Goal: Complete Application Form: Complete application form

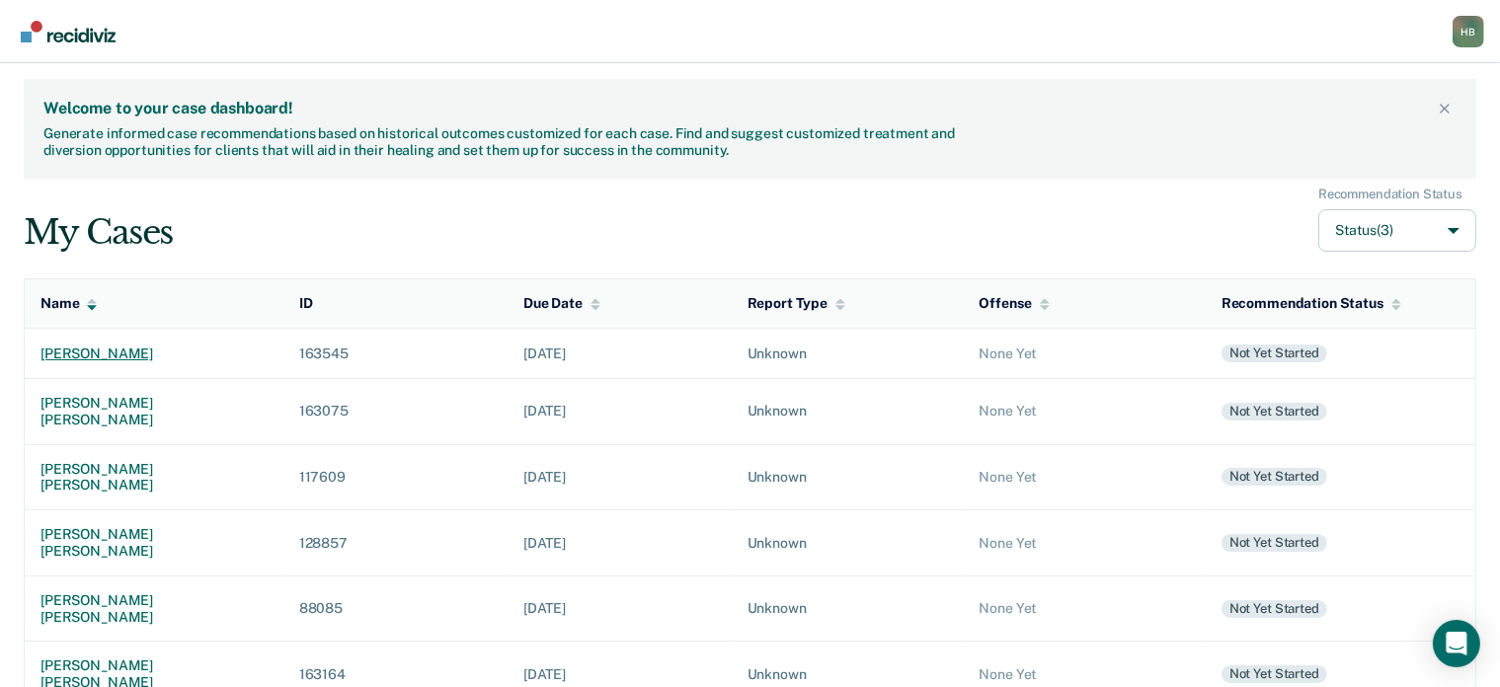
click at [106, 348] on div "shanon austin" at bounding box center [153, 354] width 227 height 17
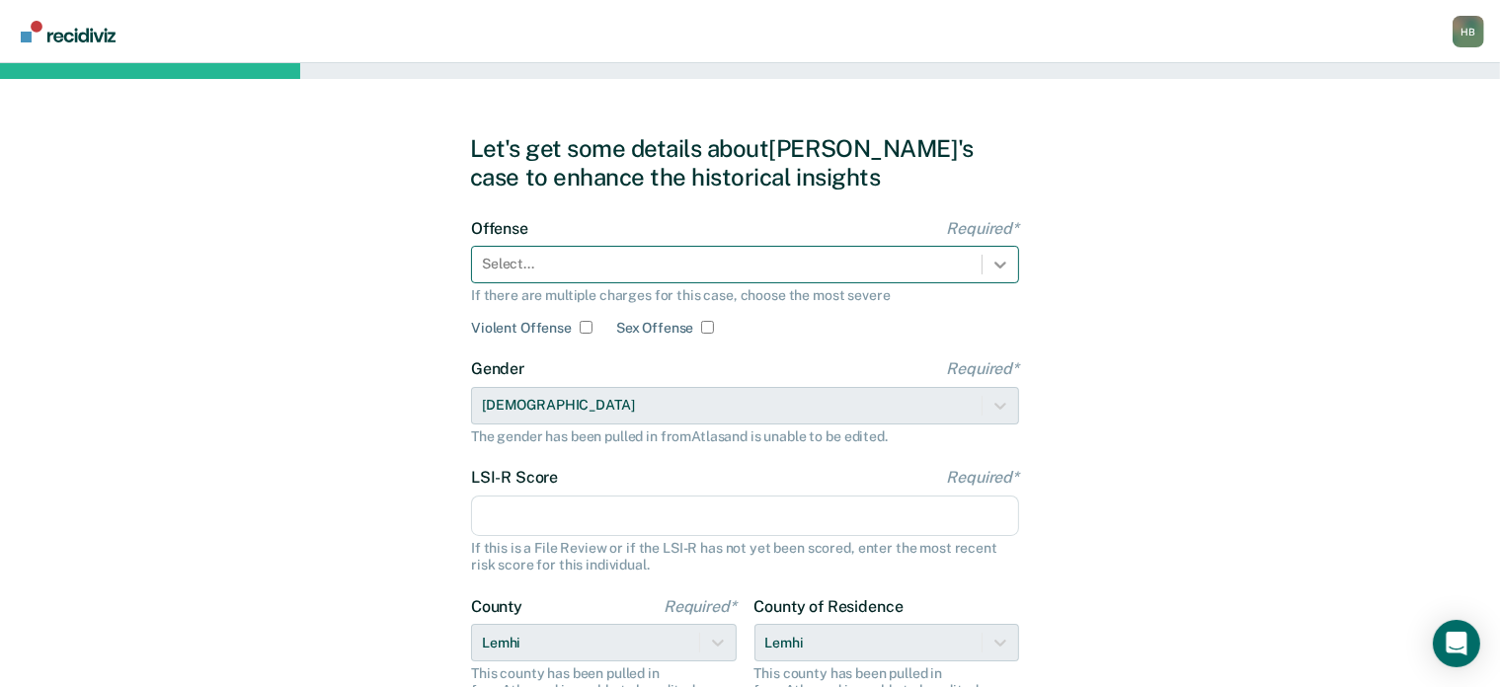
click at [992, 261] on icon at bounding box center [1000, 265] width 20 height 20
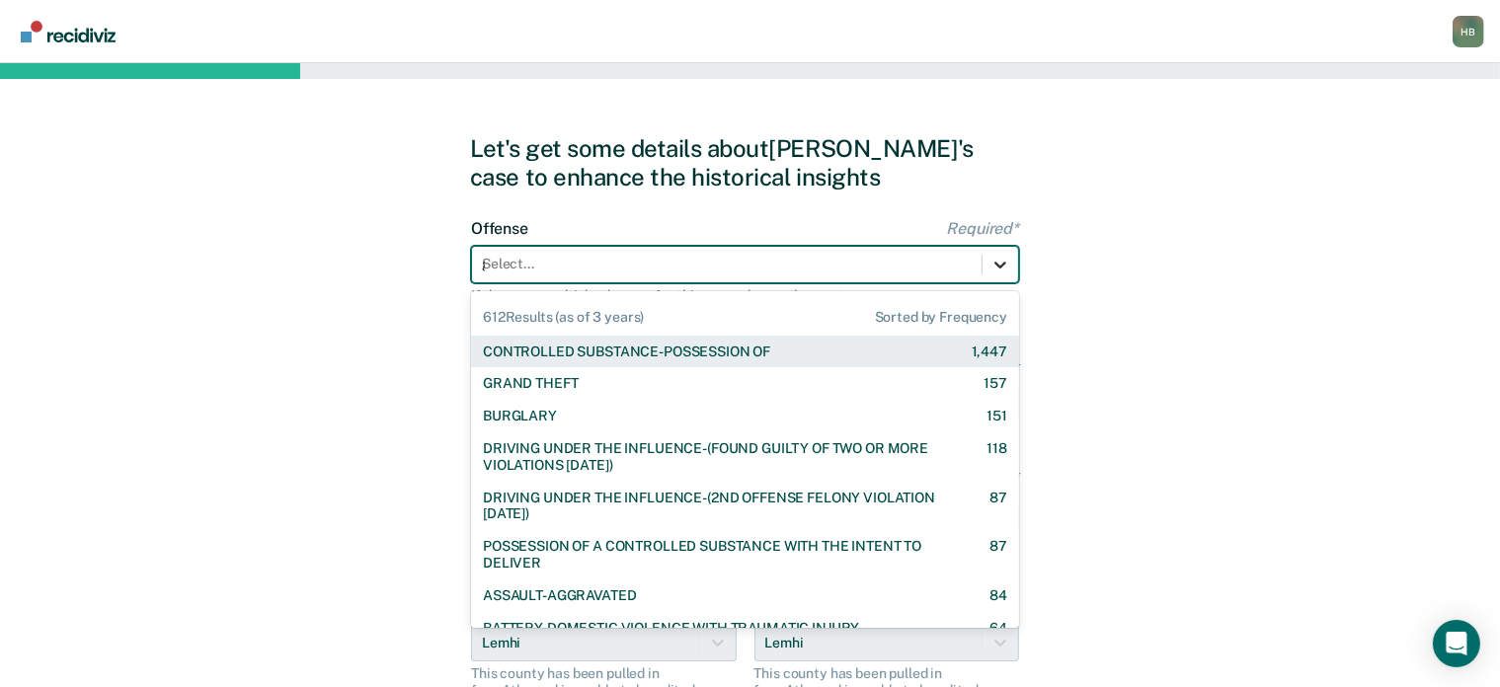
type input "gr"
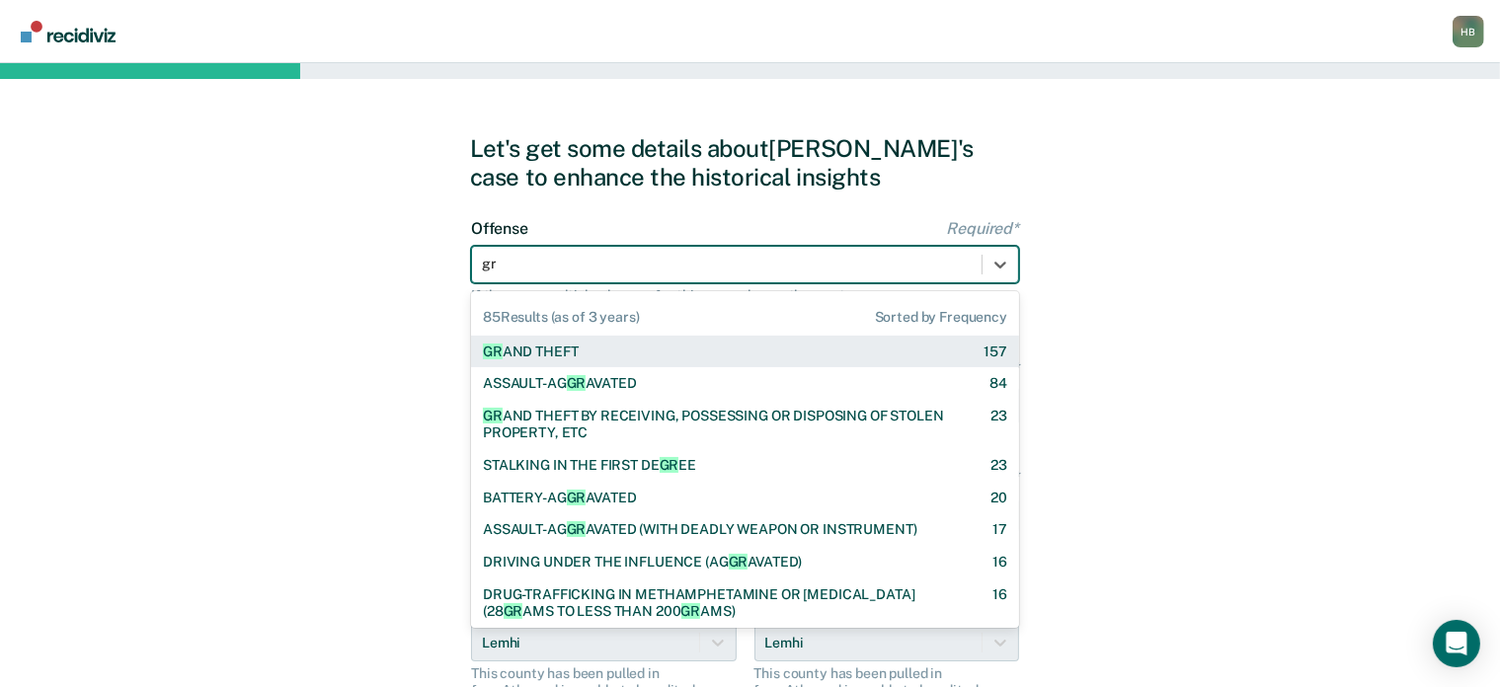
click at [640, 353] on div "GR AND THEFT 157" at bounding box center [745, 352] width 524 height 17
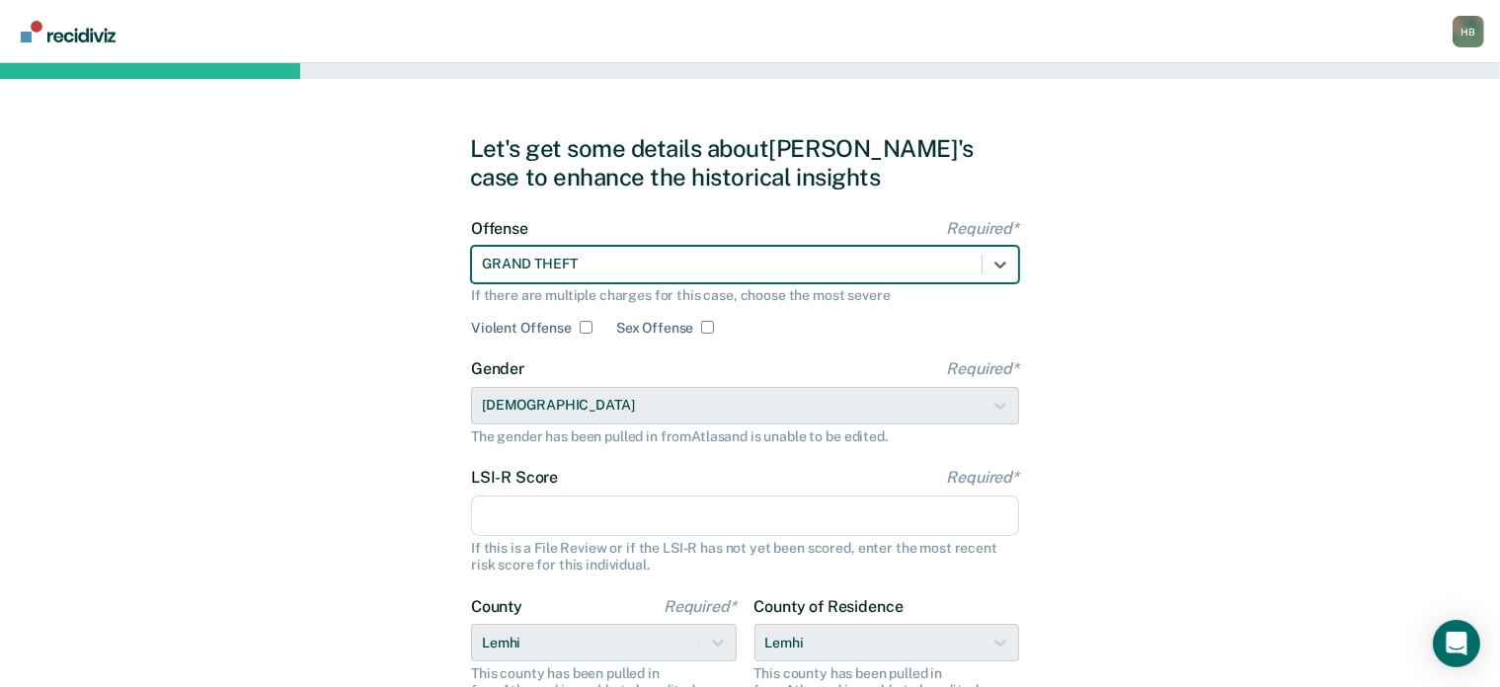
click at [539, 520] on input "LSI-R Score Required*" at bounding box center [745, 516] width 548 height 41
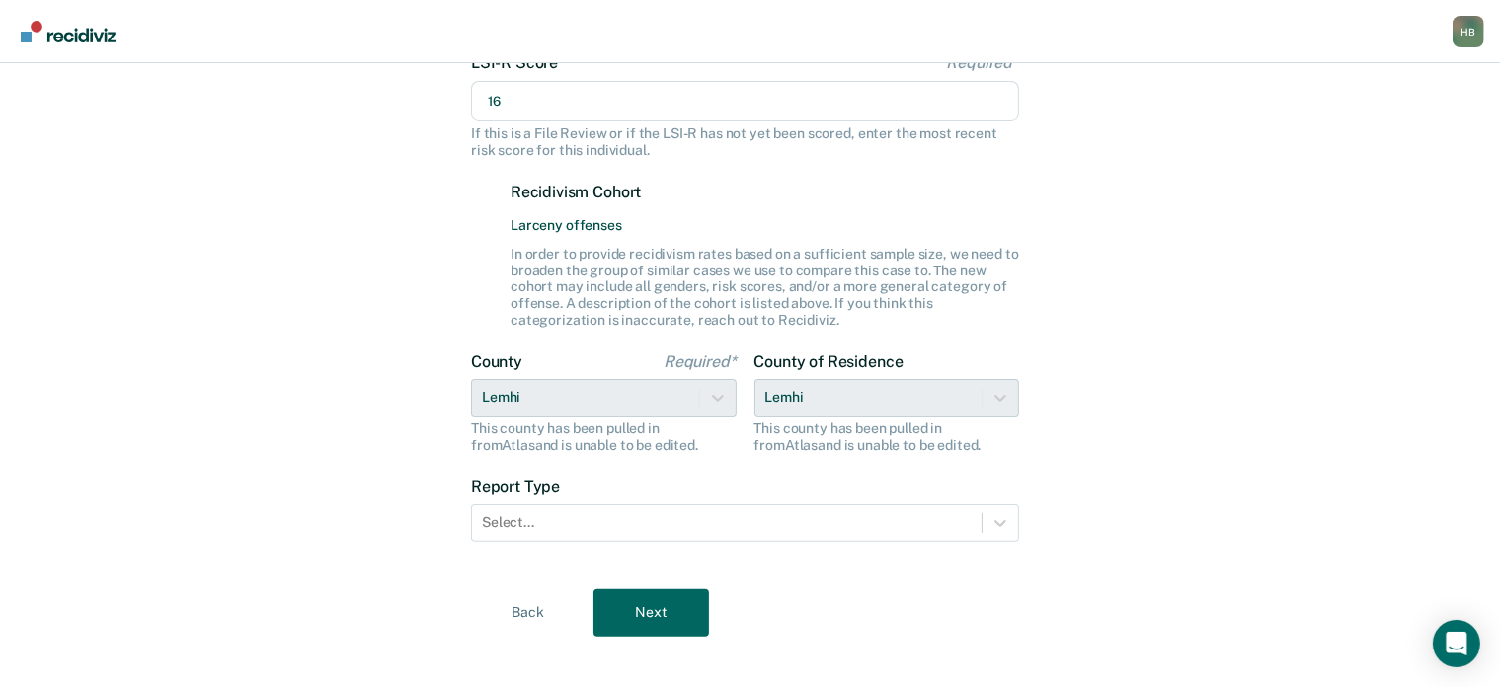
scroll to position [434, 0]
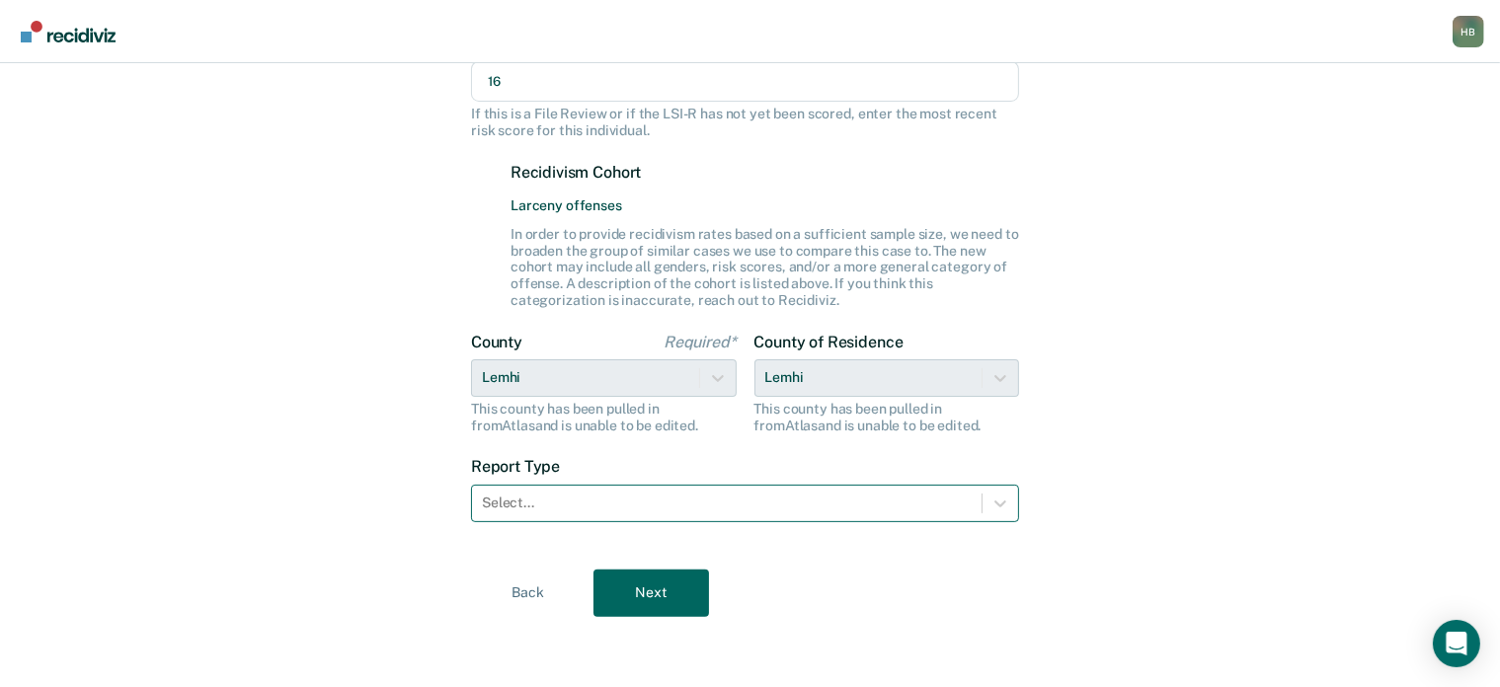
type input "16"
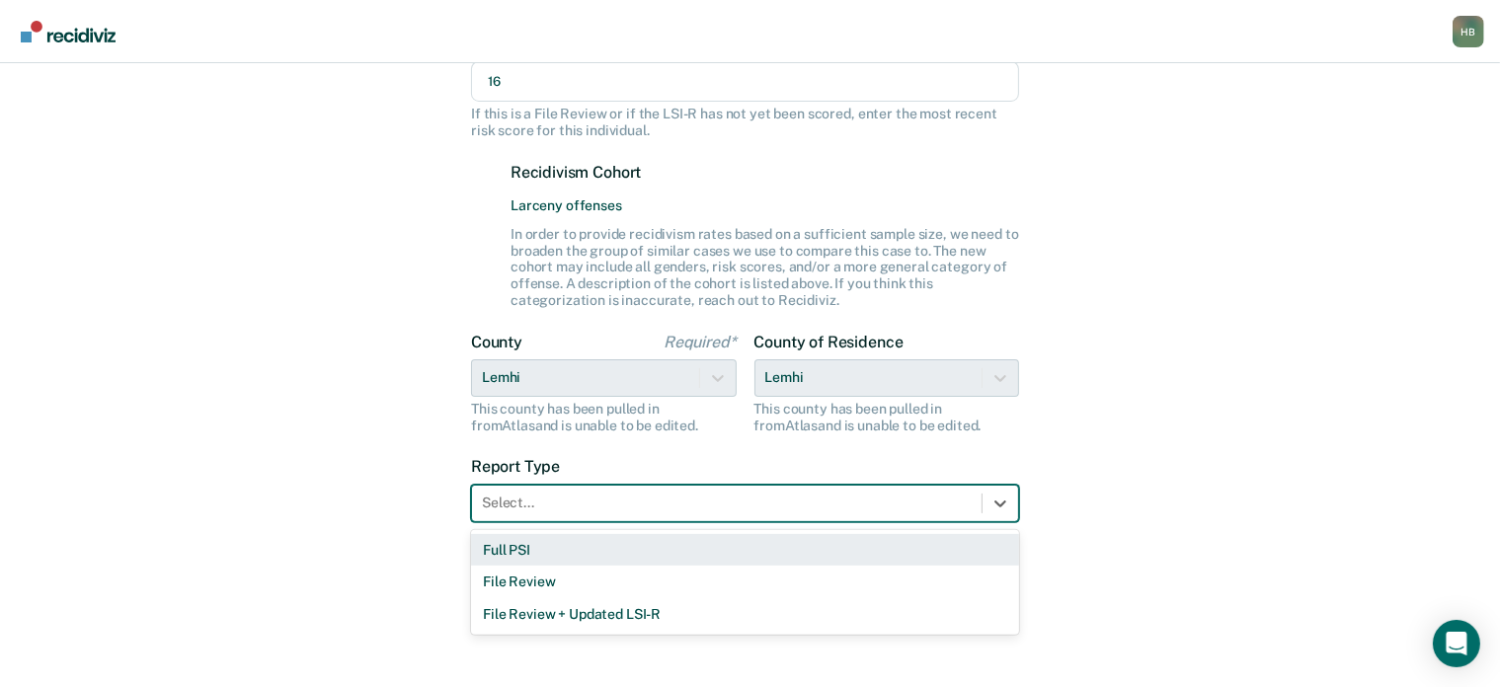
click at [598, 501] on div at bounding box center [727, 503] width 490 height 21
click at [538, 541] on div "Full PSI" at bounding box center [745, 550] width 548 height 33
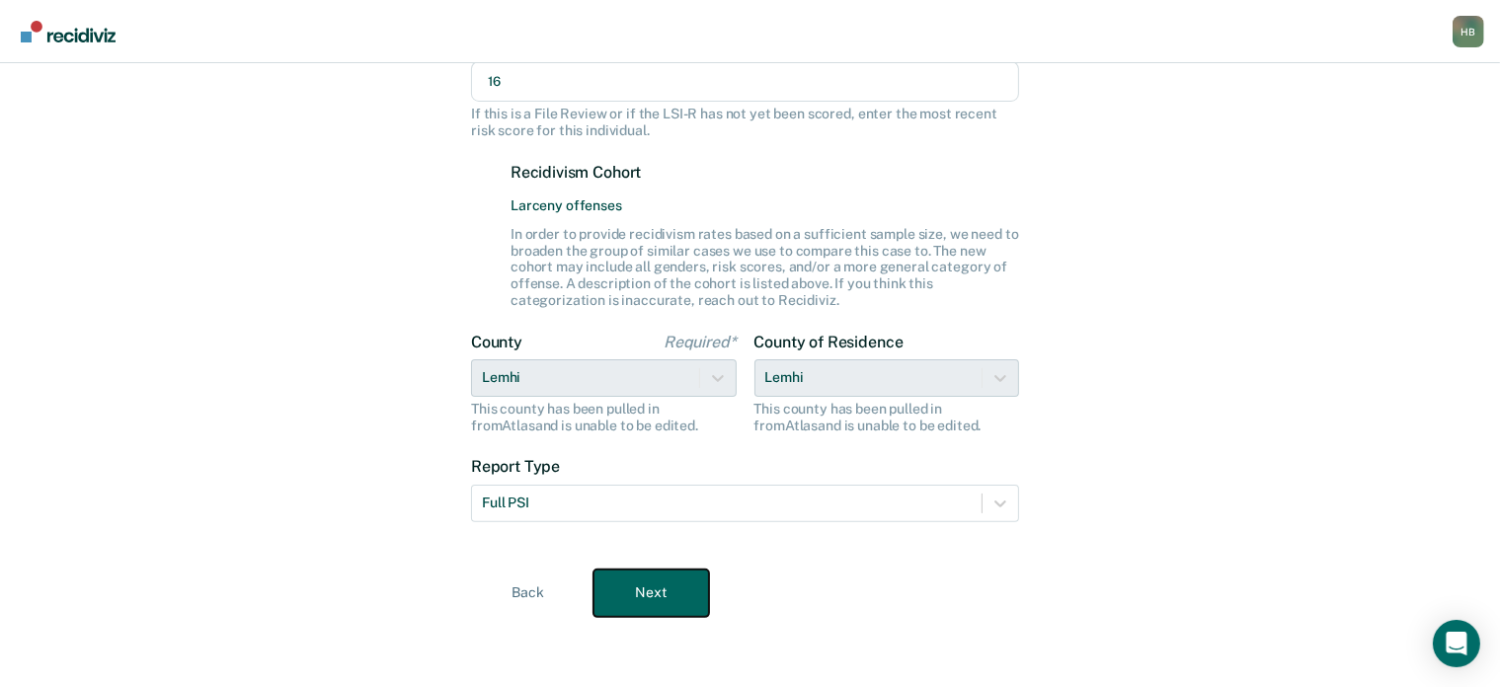
click at [629, 582] on button "Next" at bounding box center [651, 593] width 116 height 47
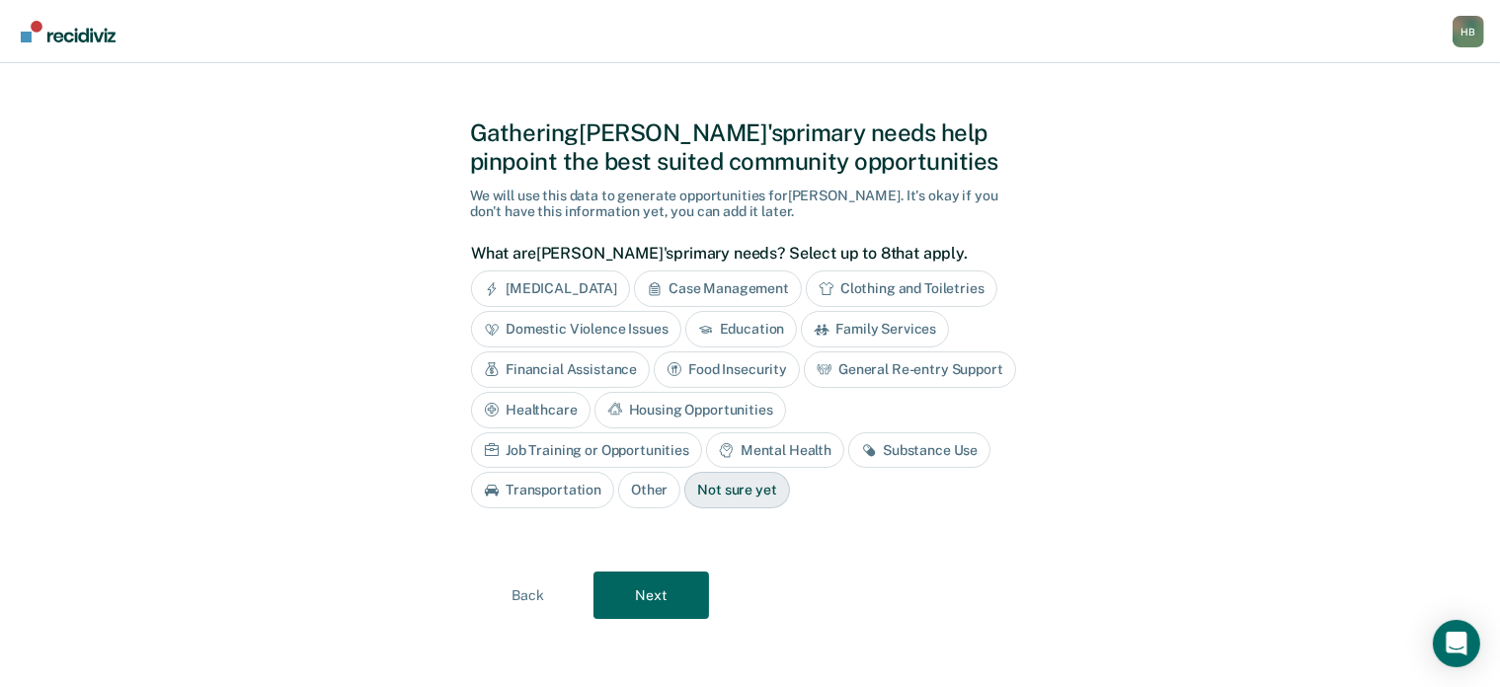
click at [553, 404] on div "Healthcare" at bounding box center [530, 410] width 119 height 37
click at [758, 446] on div "Mental Health" at bounding box center [775, 451] width 138 height 37
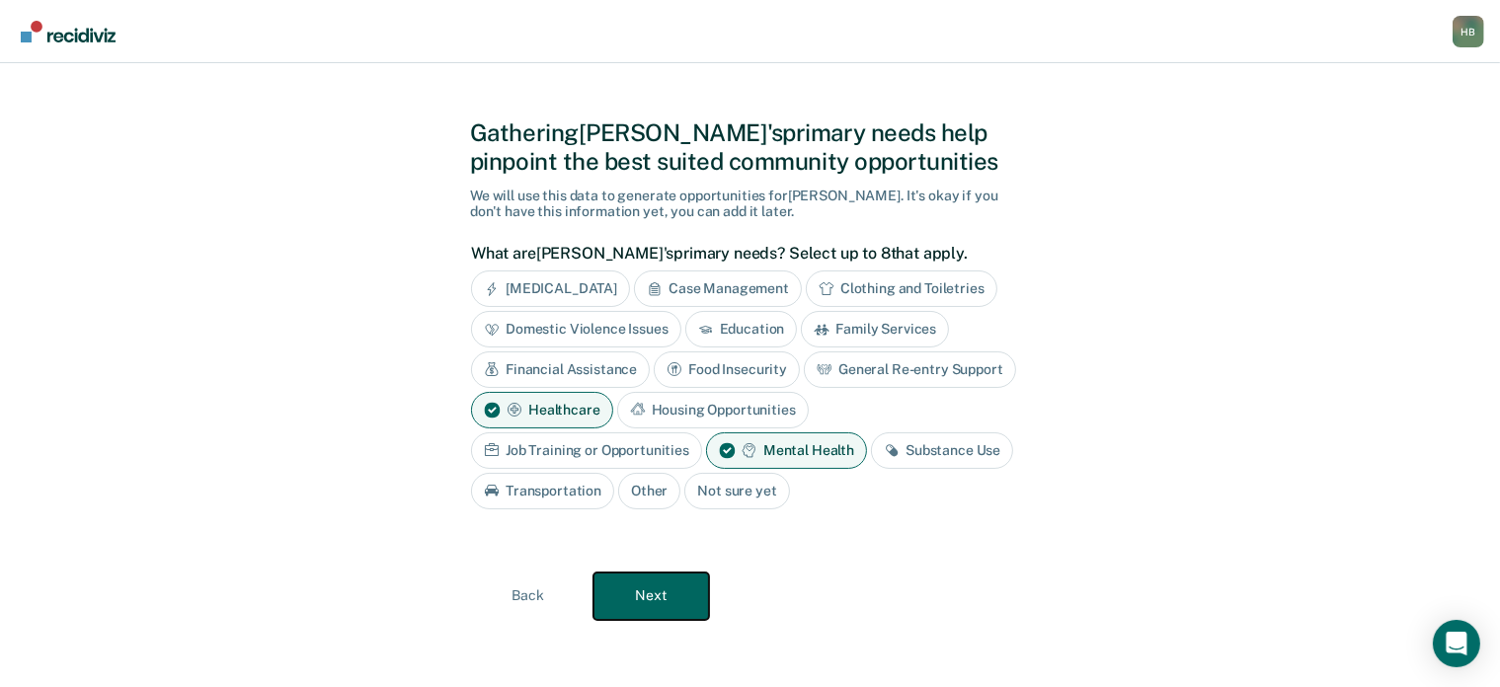
click at [653, 585] on button "Next" at bounding box center [651, 596] width 116 height 47
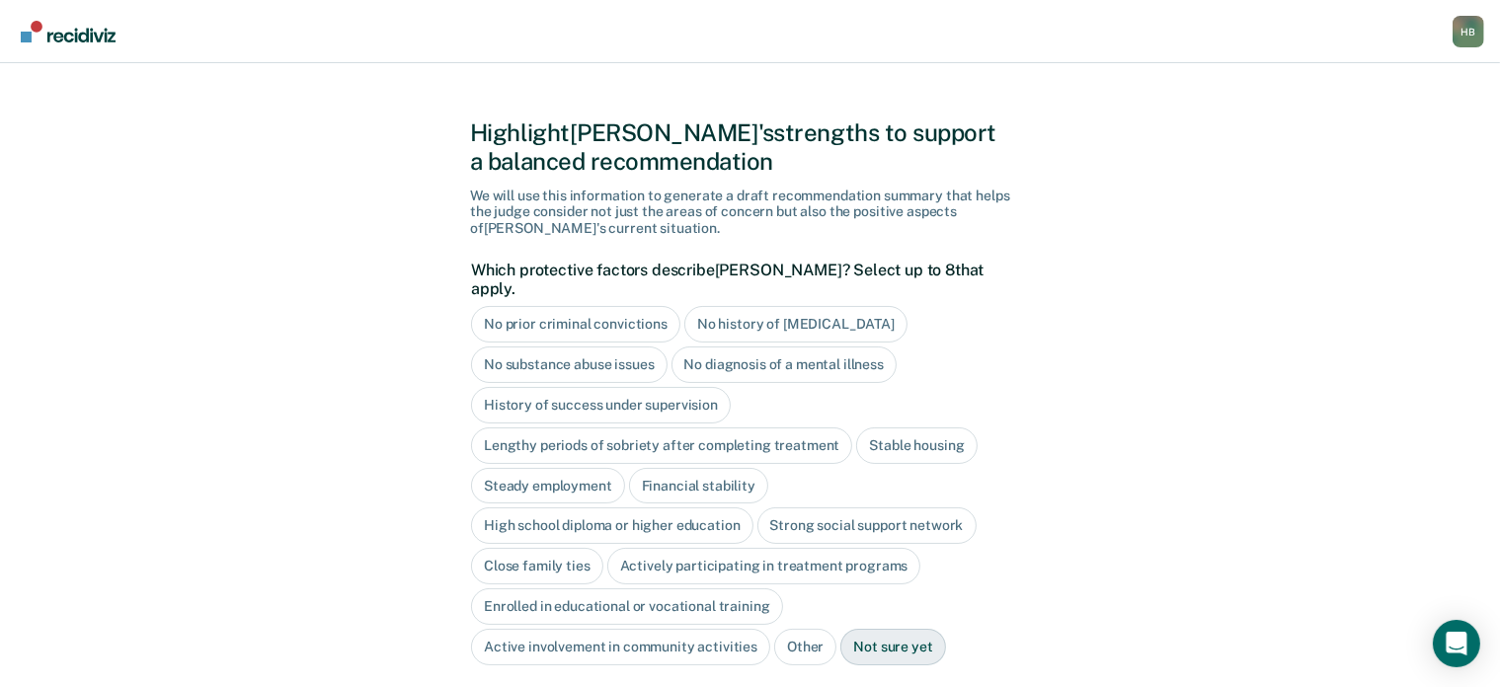
click at [532, 306] on div "No prior criminal convictions" at bounding box center [575, 324] width 209 height 37
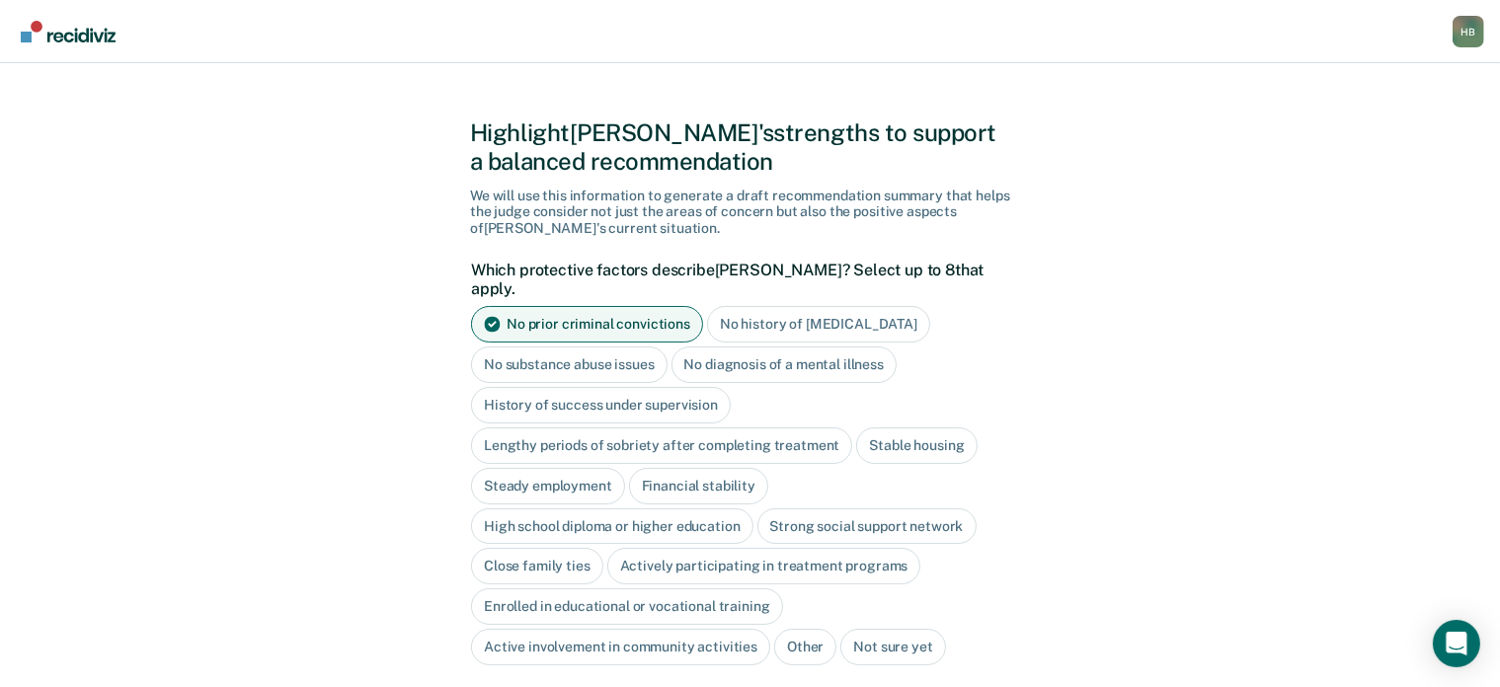
click at [532, 306] on div "No prior criminal convictions" at bounding box center [587, 324] width 232 height 37
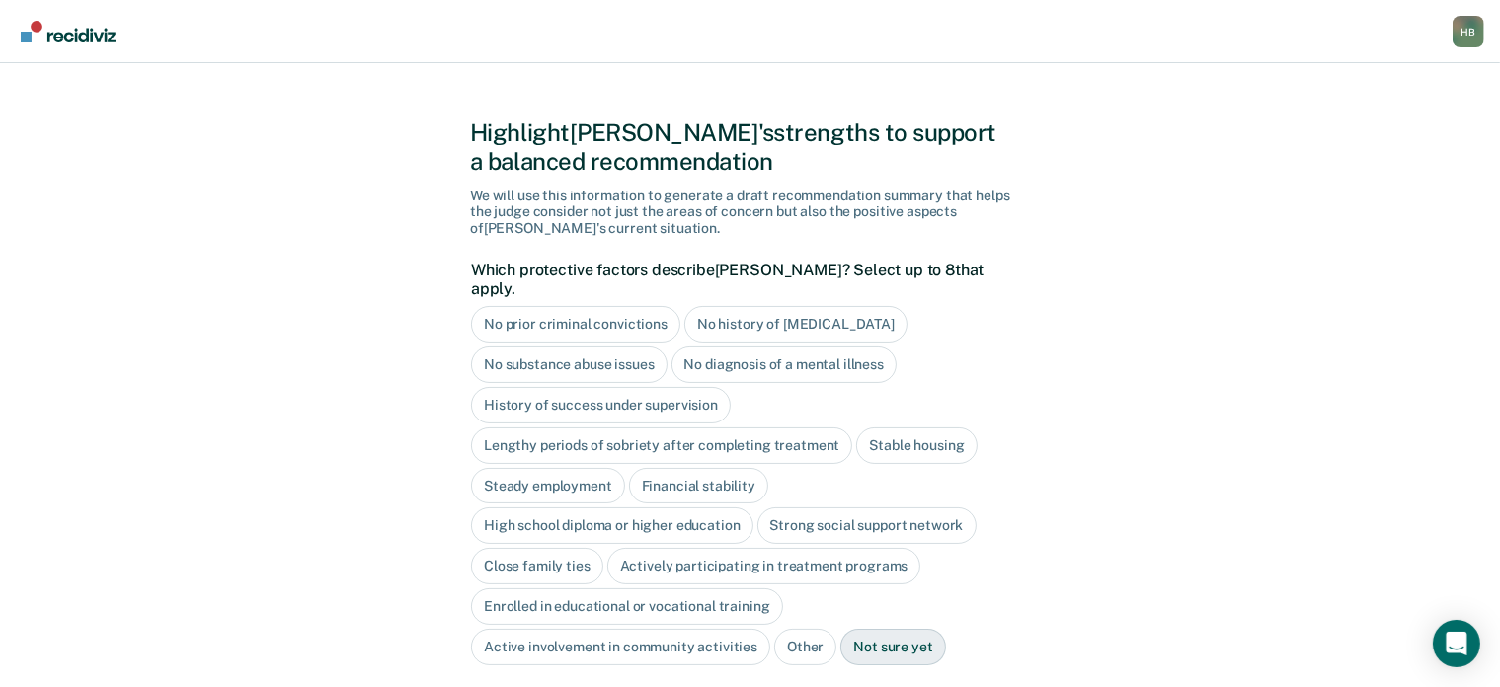
click at [739, 306] on div "No history of violent behavior" at bounding box center [795, 324] width 223 height 37
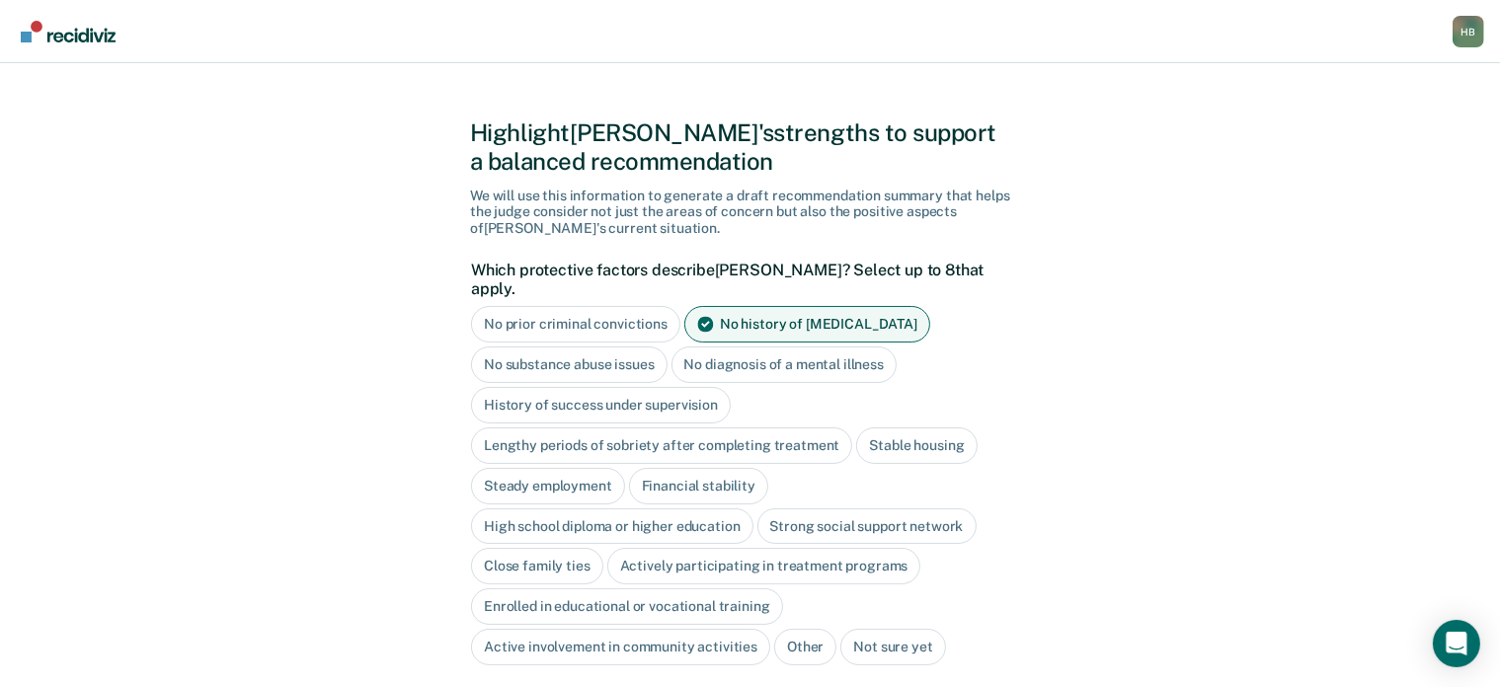
click at [878, 428] on div "Stable housing" at bounding box center [916, 446] width 120 height 37
click at [610, 509] on div "High school diploma or higher education" at bounding box center [612, 527] width 282 height 37
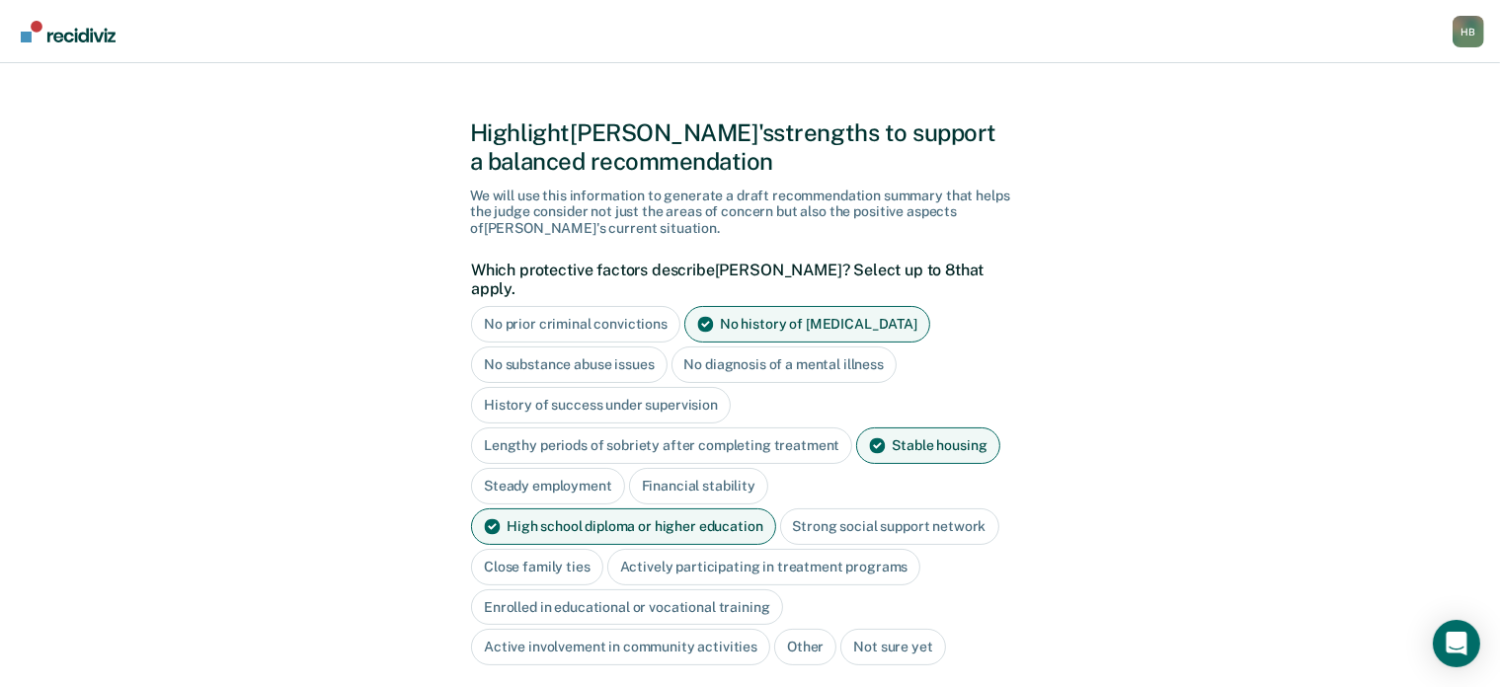
click at [845, 509] on div "Strong social support network" at bounding box center [889, 527] width 219 height 37
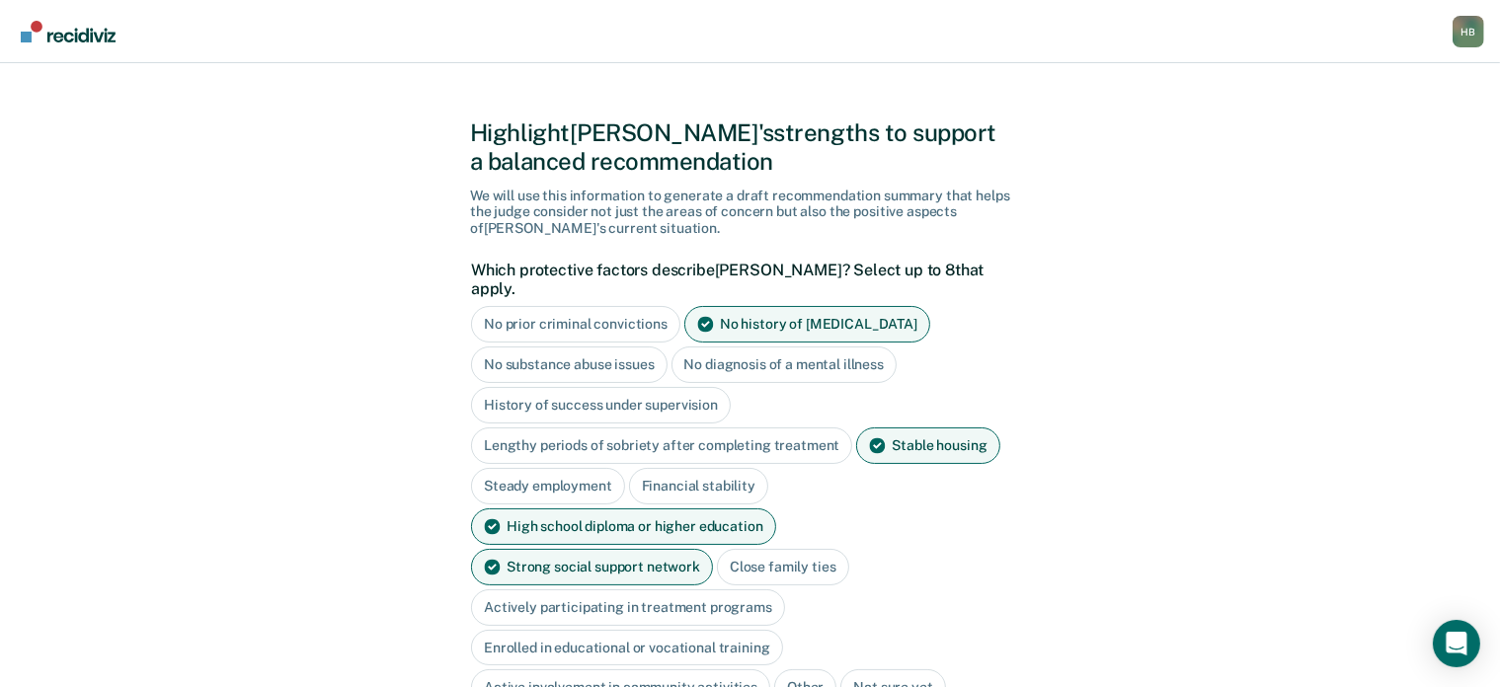
click at [717, 549] on div "Close family ties" at bounding box center [783, 567] width 132 height 37
click at [714, 590] on div "Actively participating in treatment programs" at bounding box center [628, 608] width 314 height 37
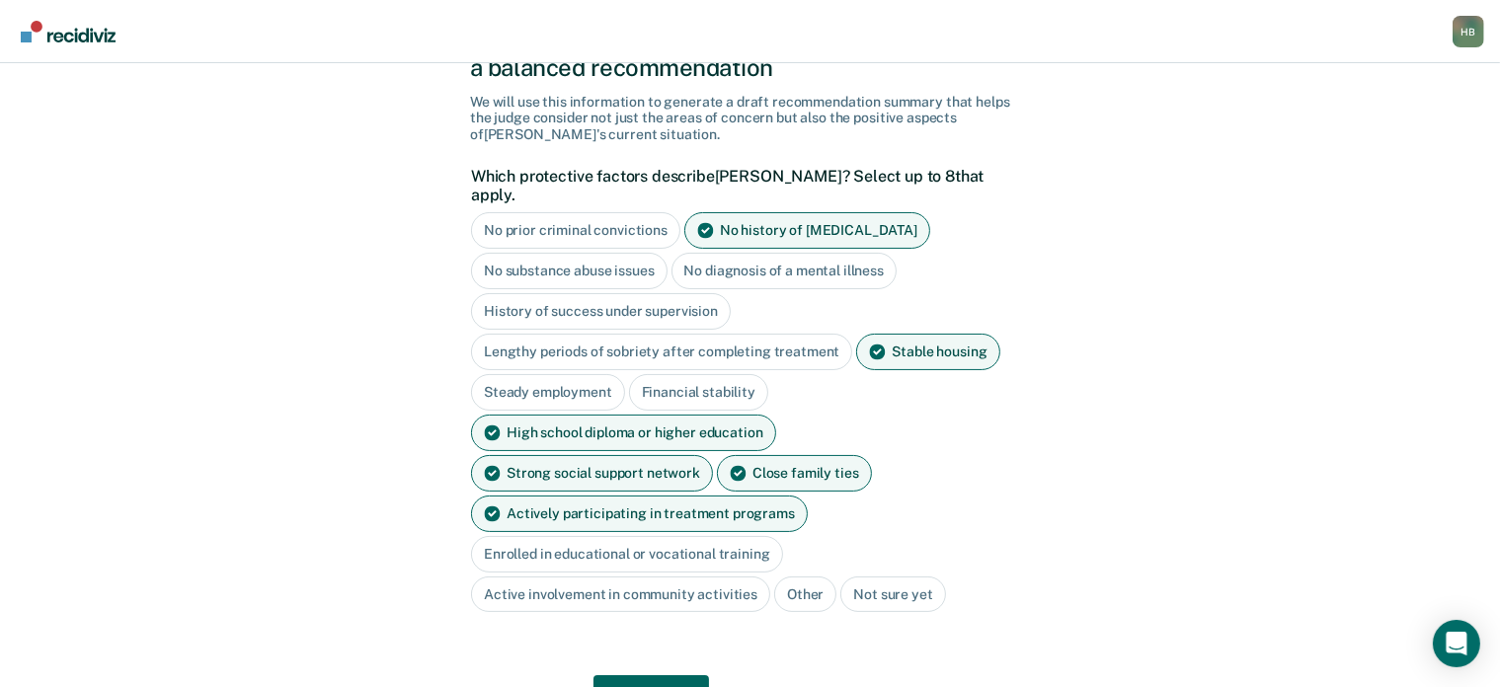
scroll to position [154, 0]
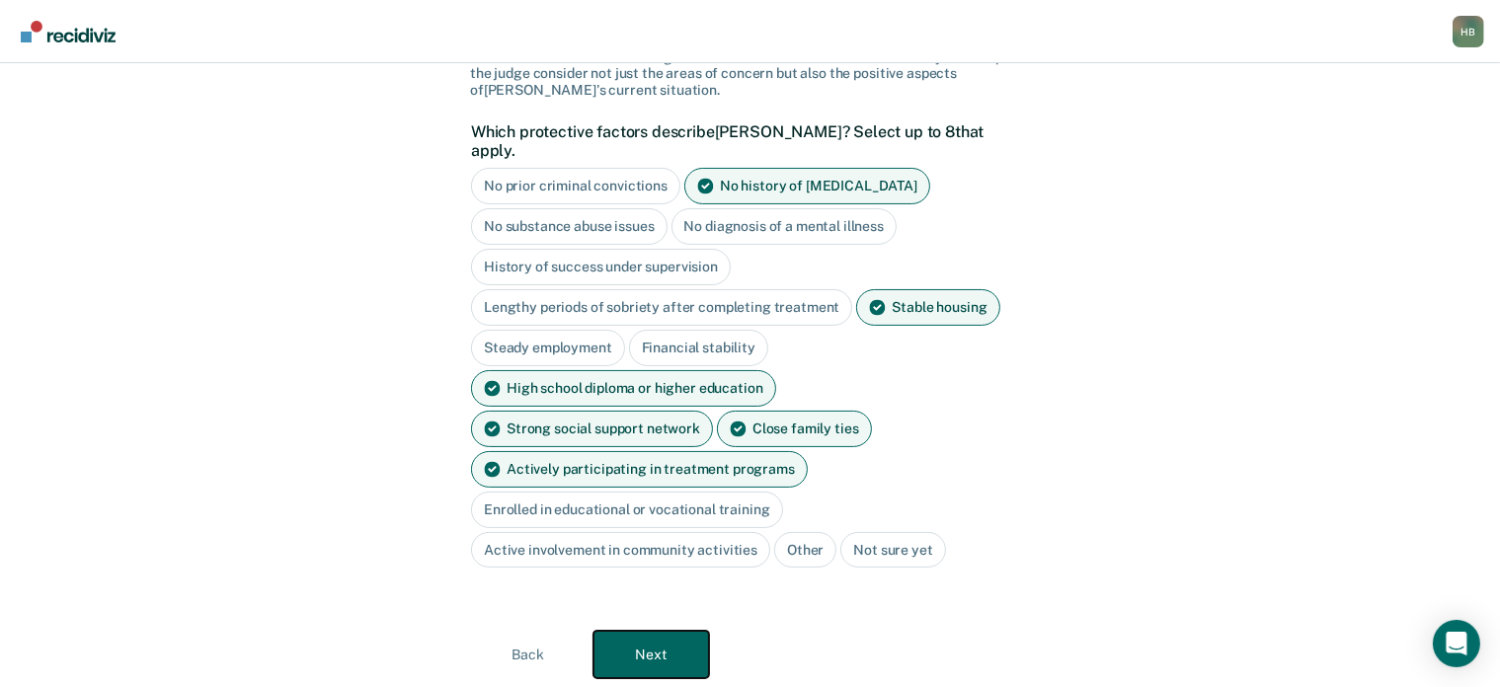
click at [667, 631] on button "Next" at bounding box center [651, 654] width 116 height 47
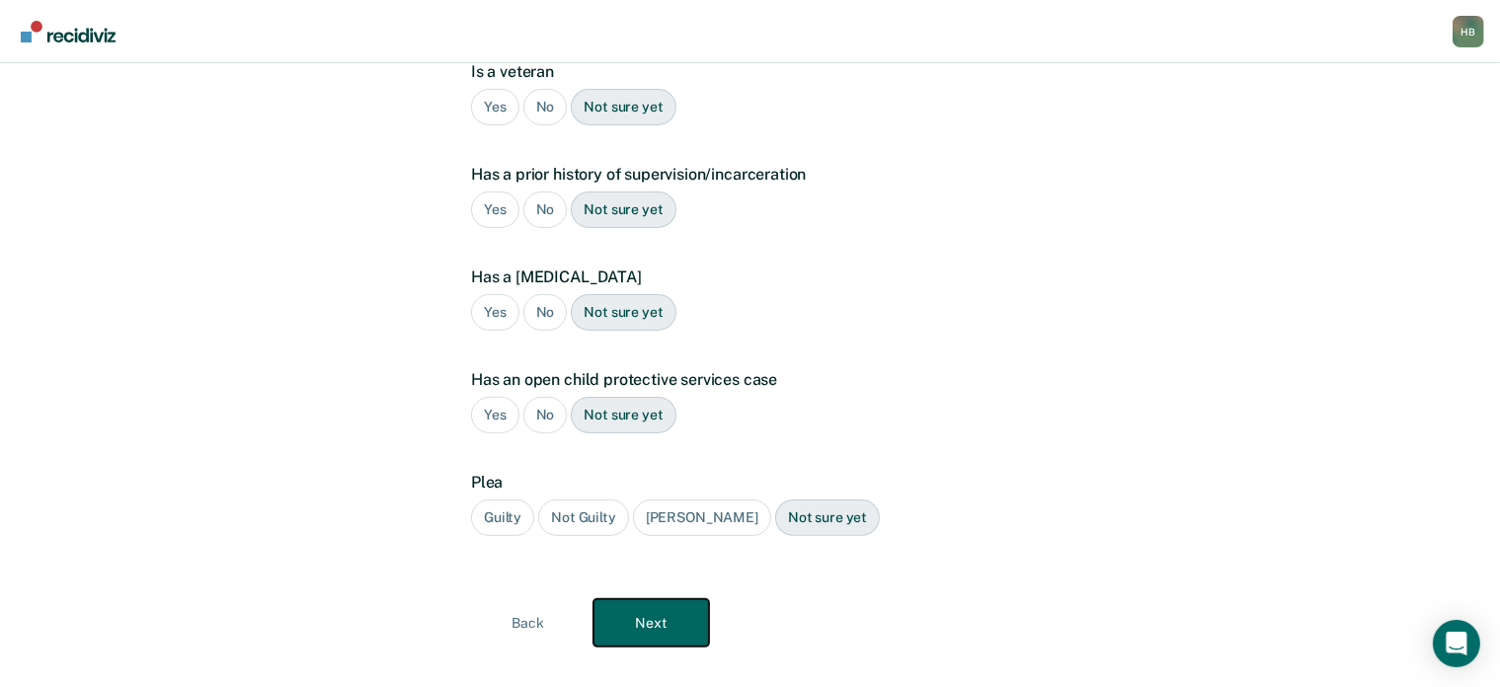
scroll to position [0, 0]
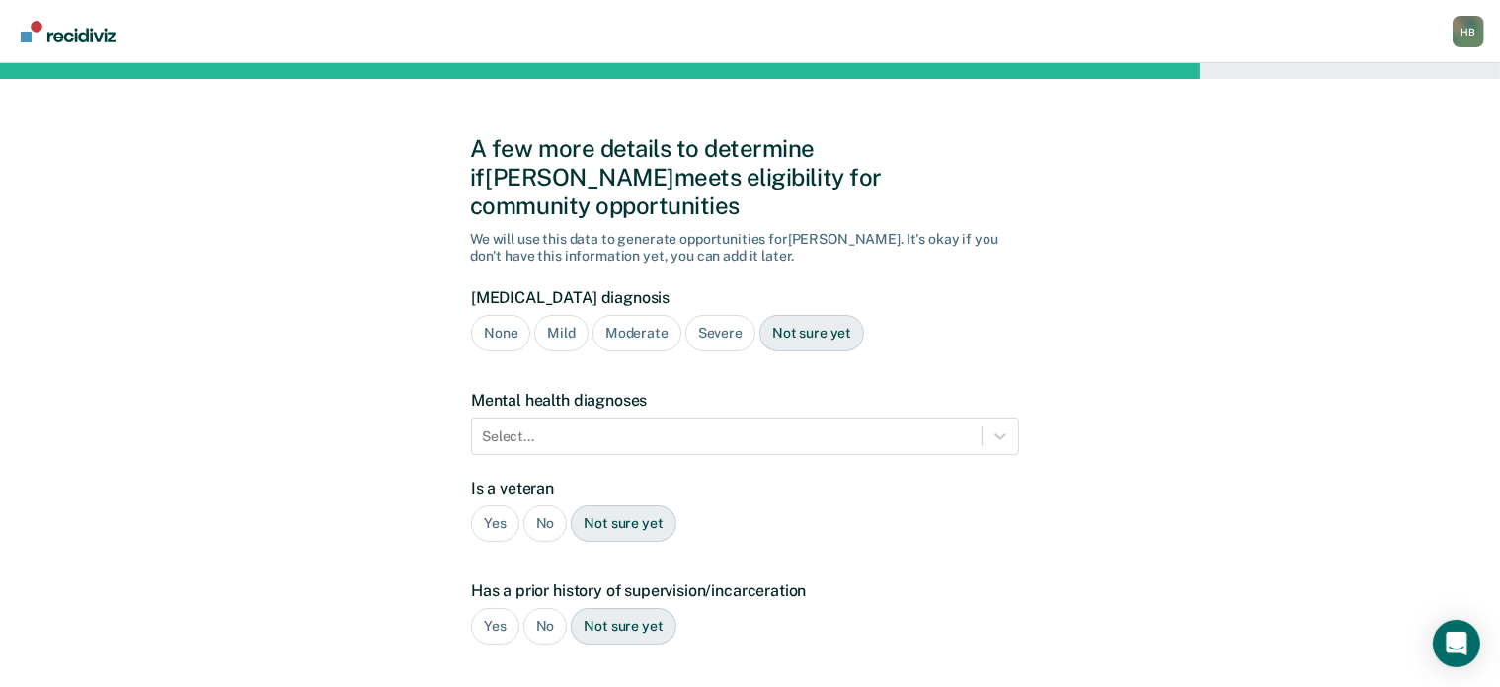
click at [566, 315] on div "Mild" at bounding box center [560, 333] width 53 height 37
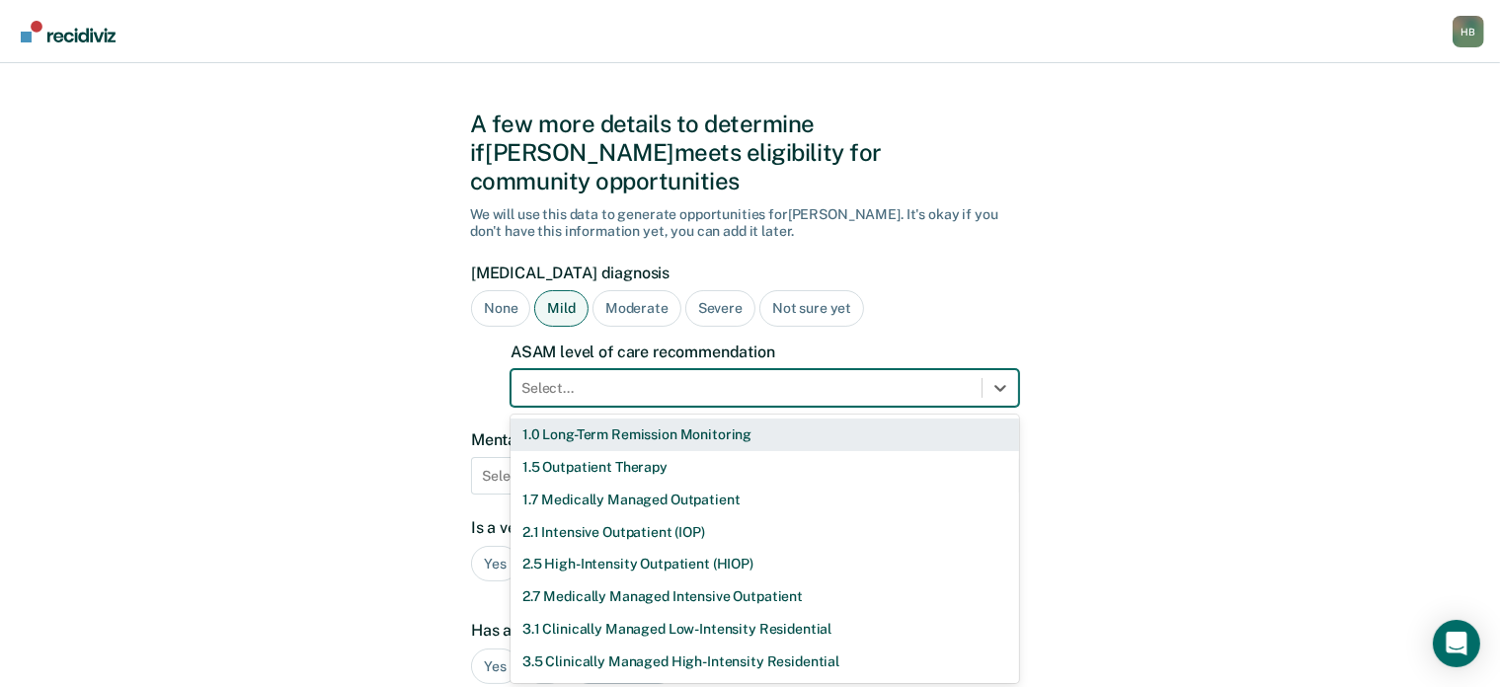
click at [583, 389] on div "11 results available. Use Up and Down to choose options, press Enter to select …" at bounding box center [765, 388] width 509 height 38
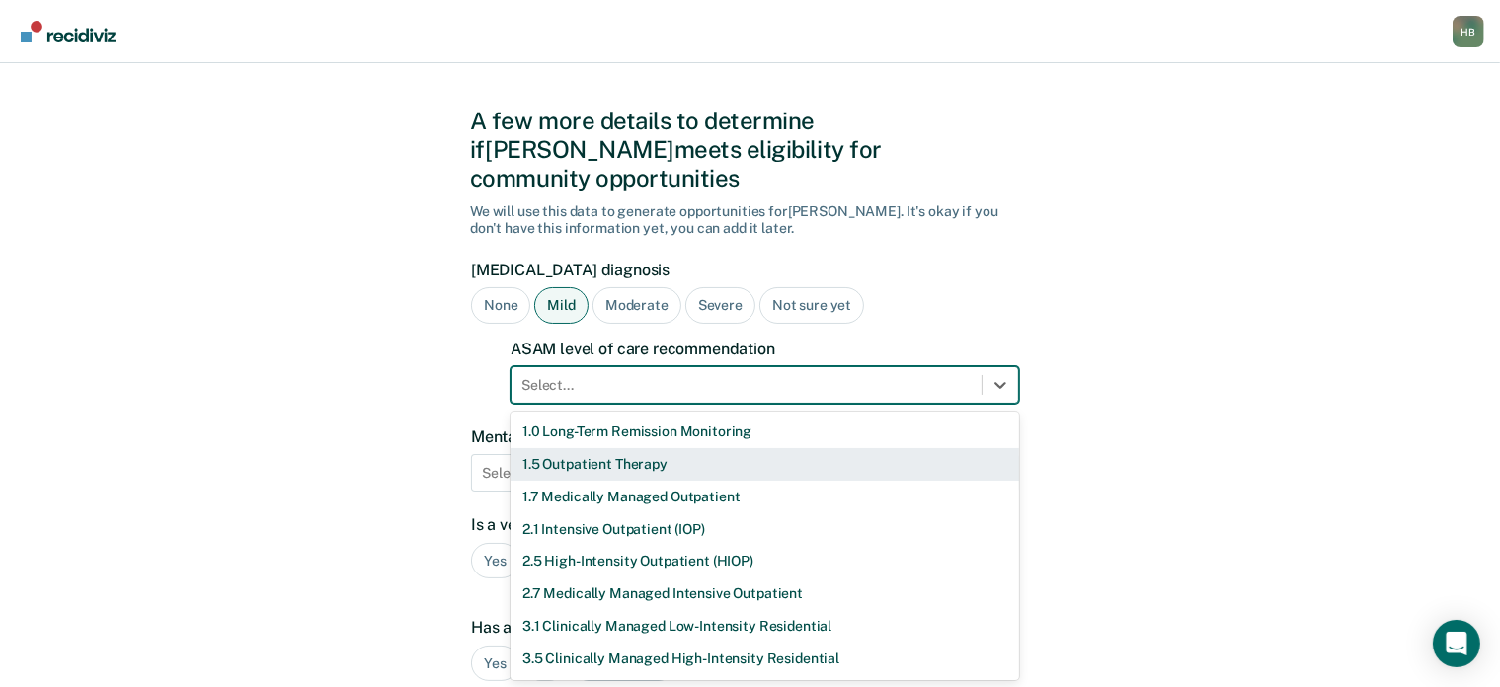
click at [575, 448] on div "1.5 Outpatient Therapy" at bounding box center [765, 464] width 509 height 33
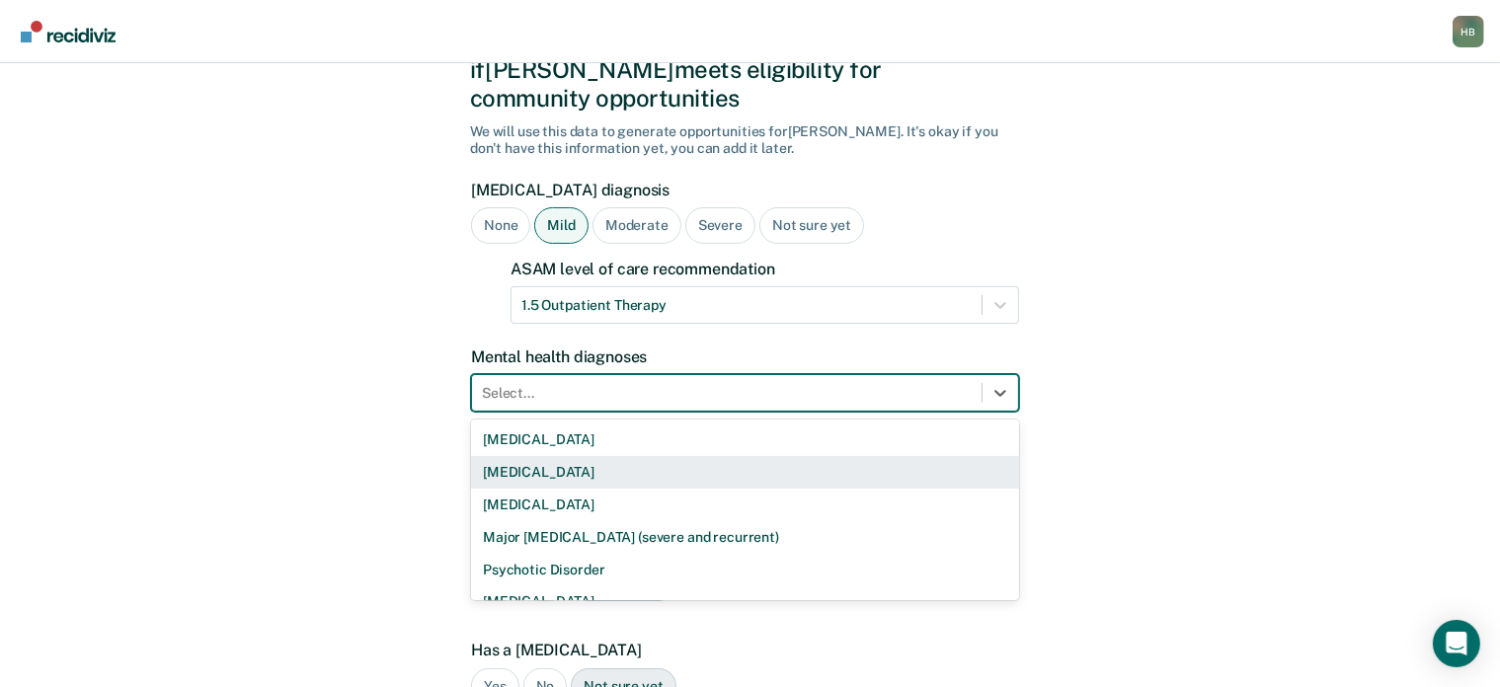
click at [574, 412] on div "9 results available. Use Up and Down to choose options, press Enter to select t…" at bounding box center [745, 393] width 548 height 38
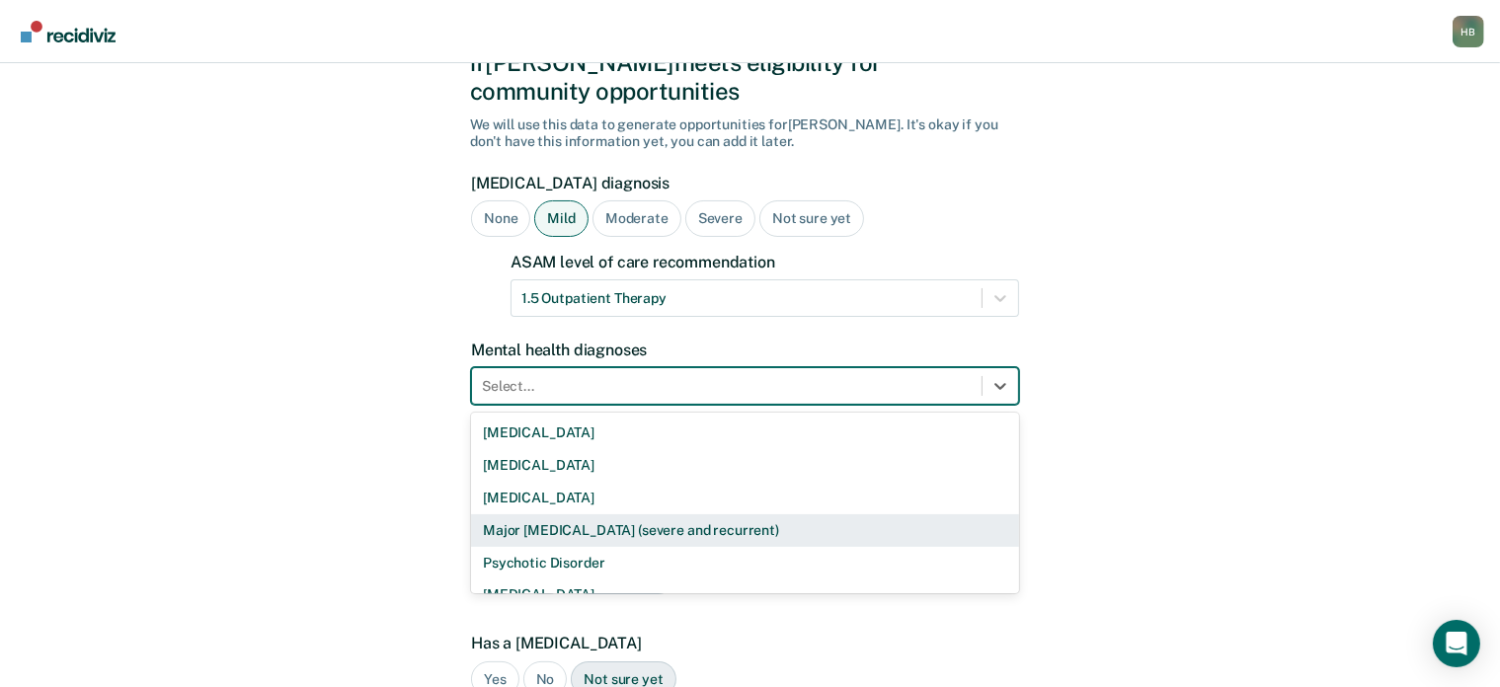
click at [565, 514] on div "Major Depressive Disorder (severe and recurrent)" at bounding box center [745, 530] width 548 height 33
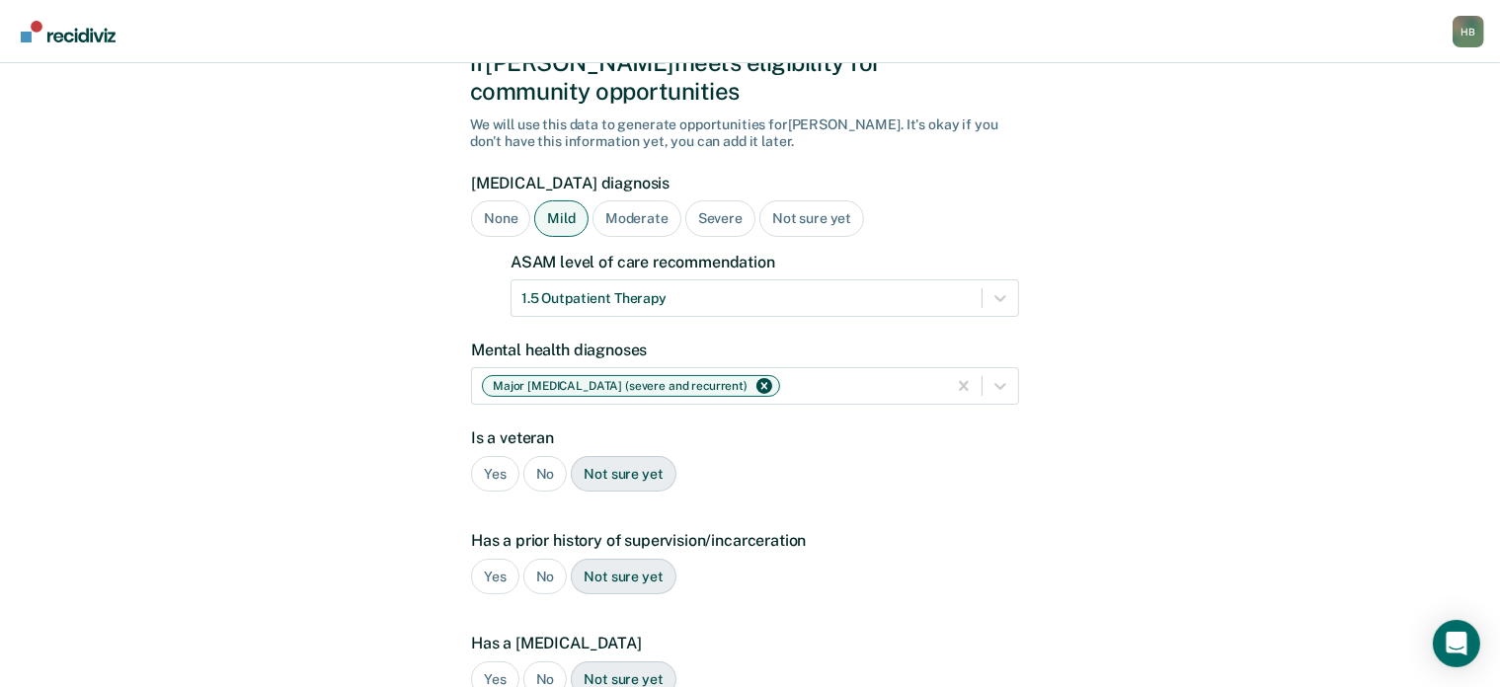
click at [536, 456] on div "No" at bounding box center [545, 474] width 44 height 37
click at [543, 559] on div "No" at bounding box center [545, 577] width 44 height 37
click at [545, 662] on div "No" at bounding box center [545, 680] width 44 height 37
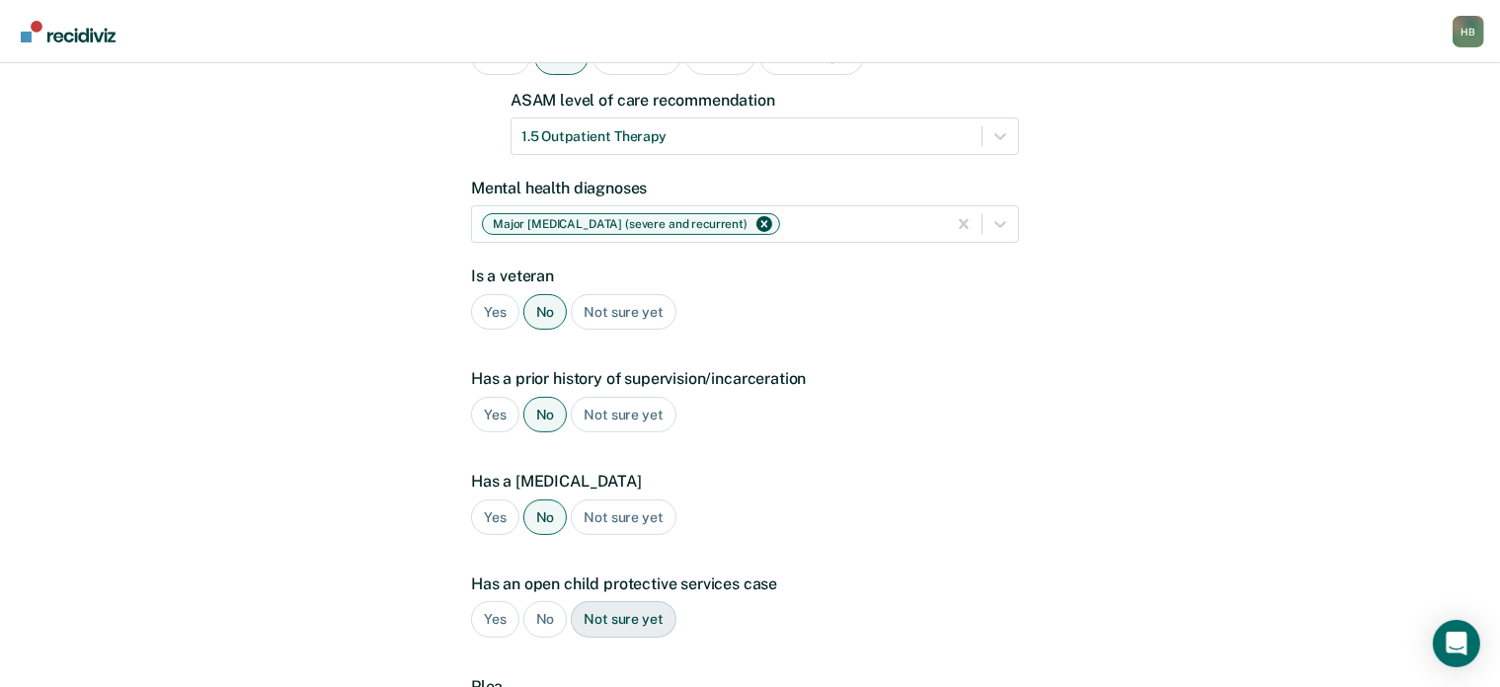
scroll to position [276, 0]
click at [548, 601] on div "No" at bounding box center [545, 619] width 44 height 37
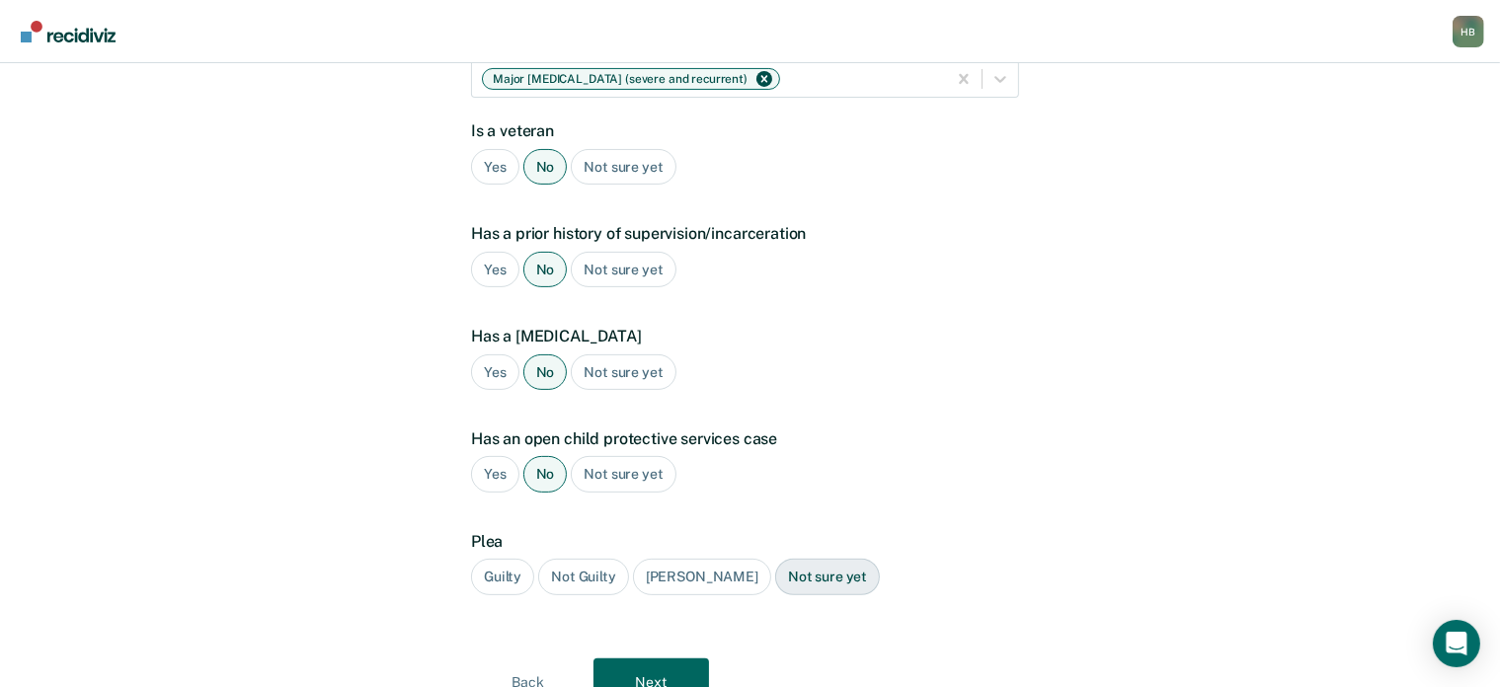
scroll to position [427, 0]
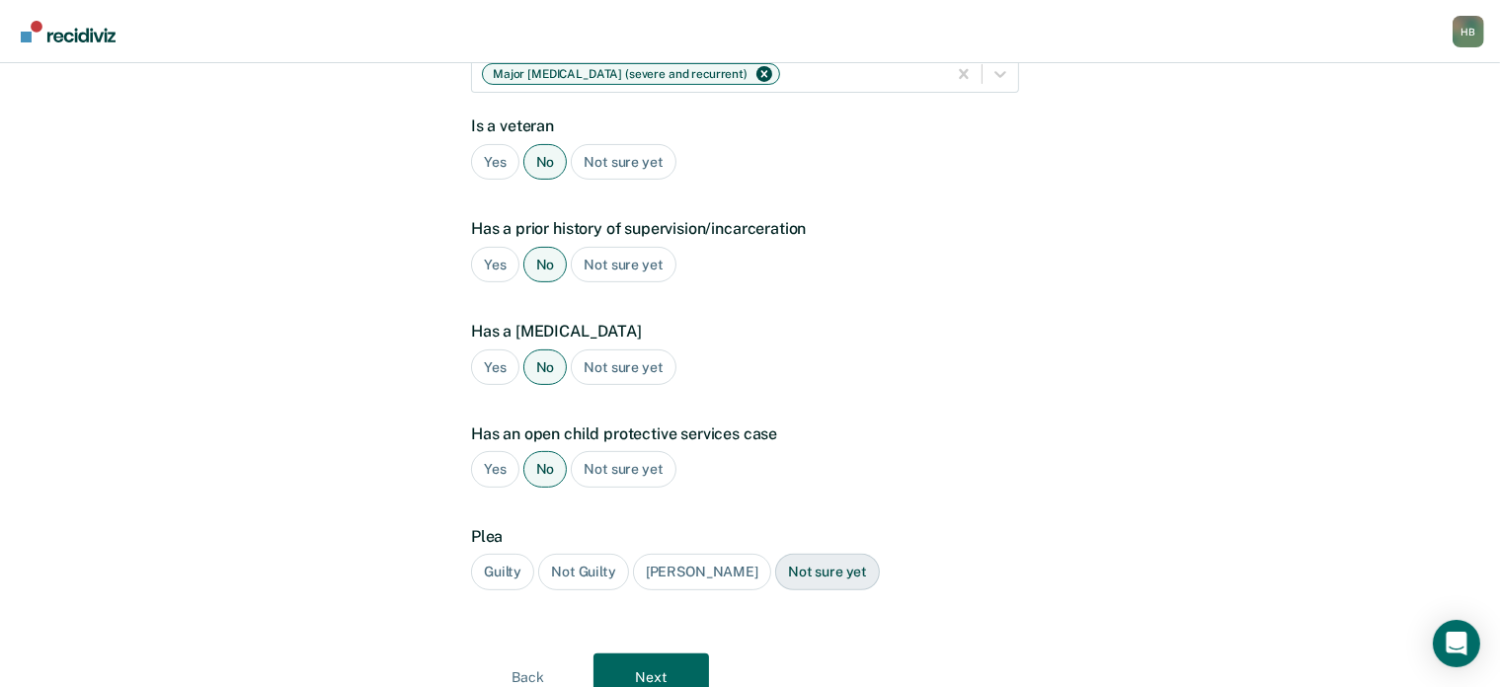
click at [513, 555] on div "Guilty" at bounding box center [502, 572] width 63 height 37
click at [660, 654] on button "Next" at bounding box center [651, 677] width 116 height 47
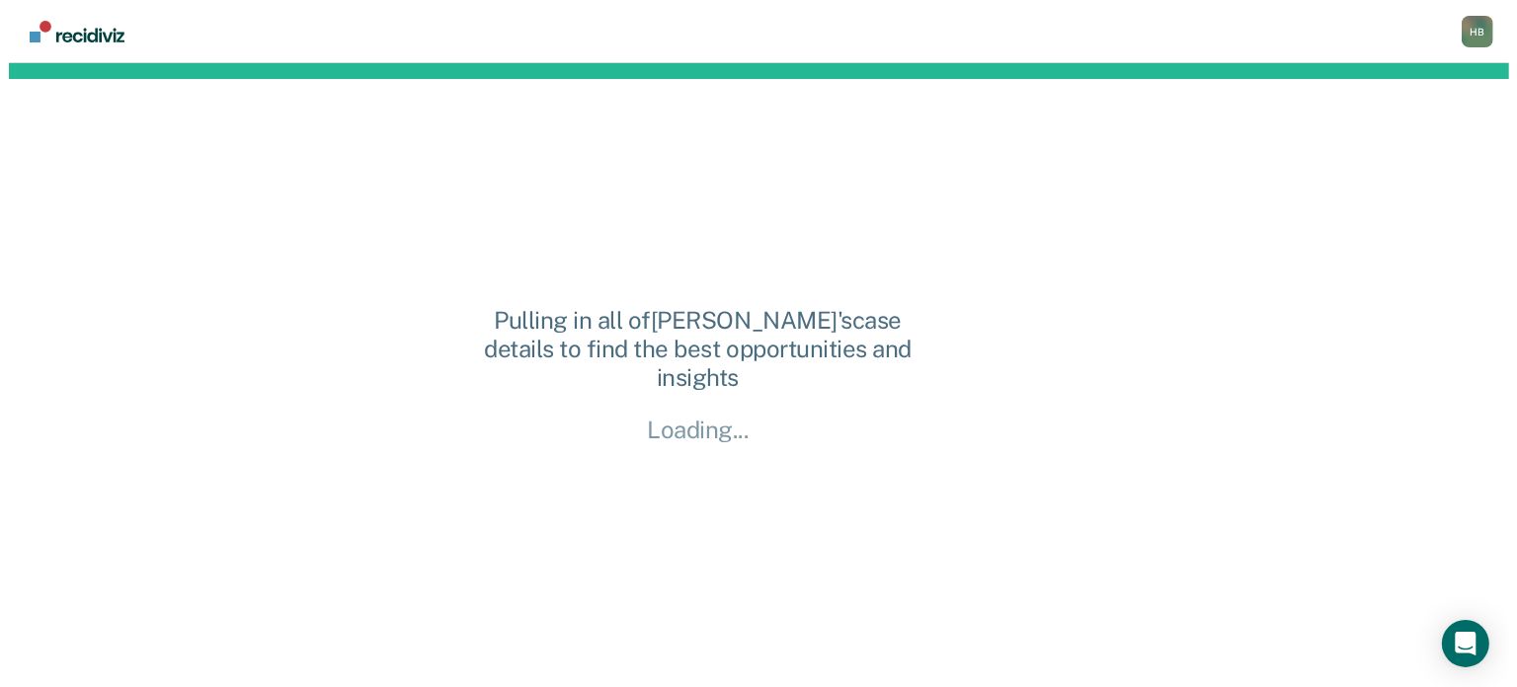
scroll to position [0, 0]
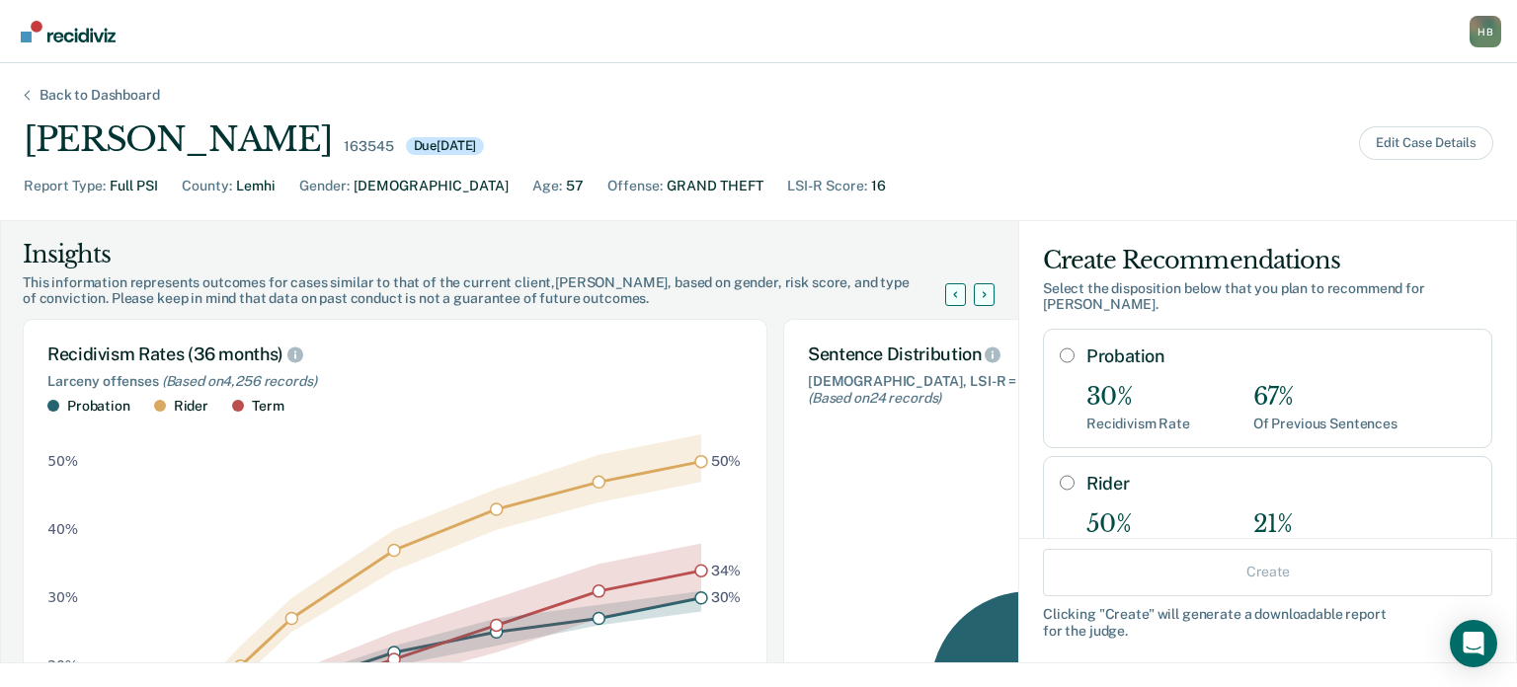
click at [1060, 358] on input "Probation" at bounding box center [1067, 356] width 15 height 16
radio input "true"
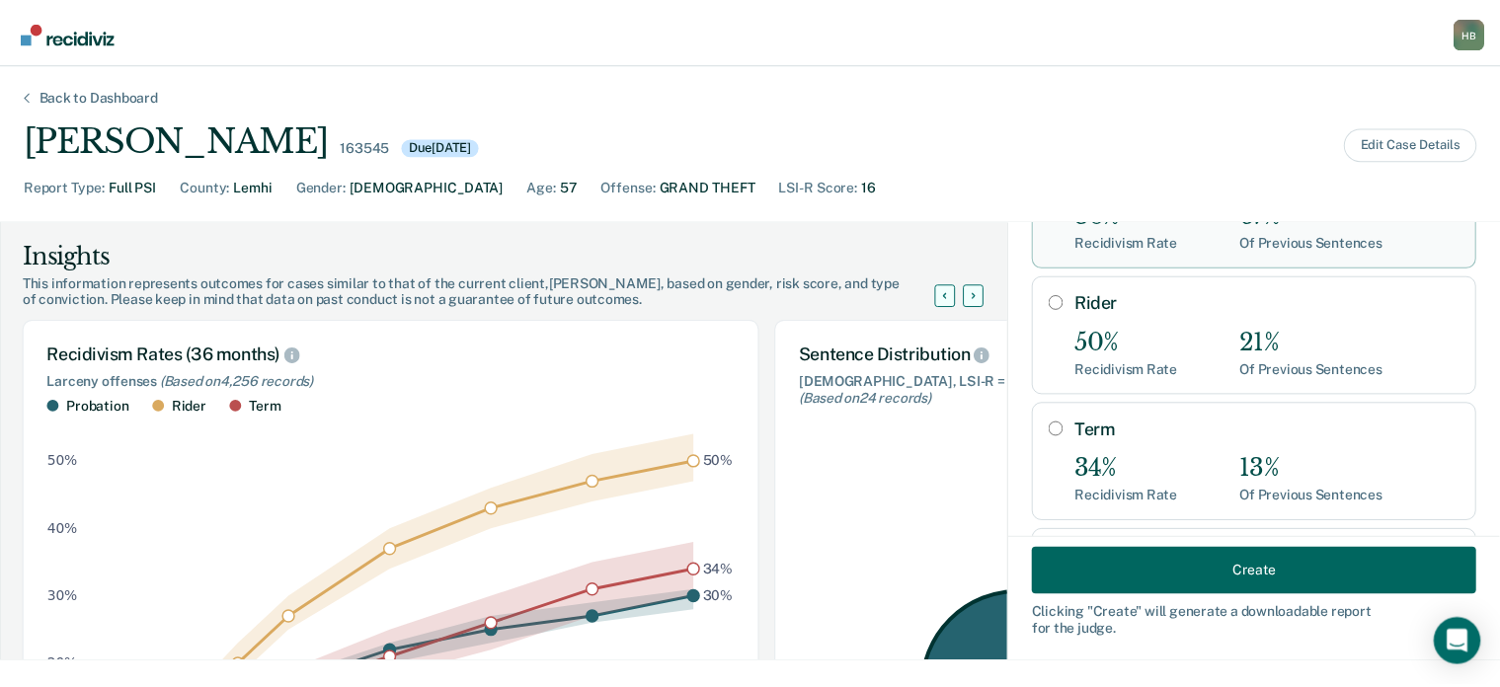
scroll to position [329, 0]
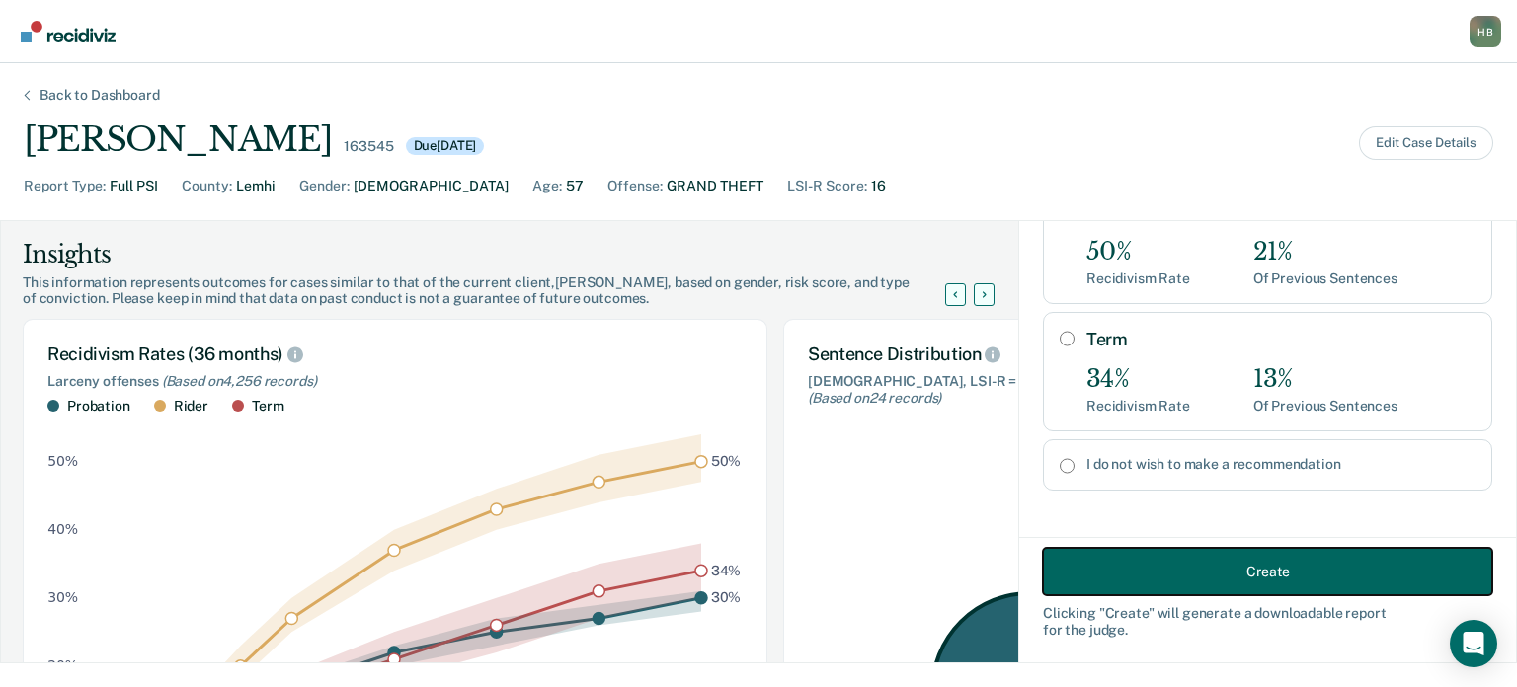
click at [1194, 566] on button "Create" at bounding box center [1267, 571] width 449 height 47
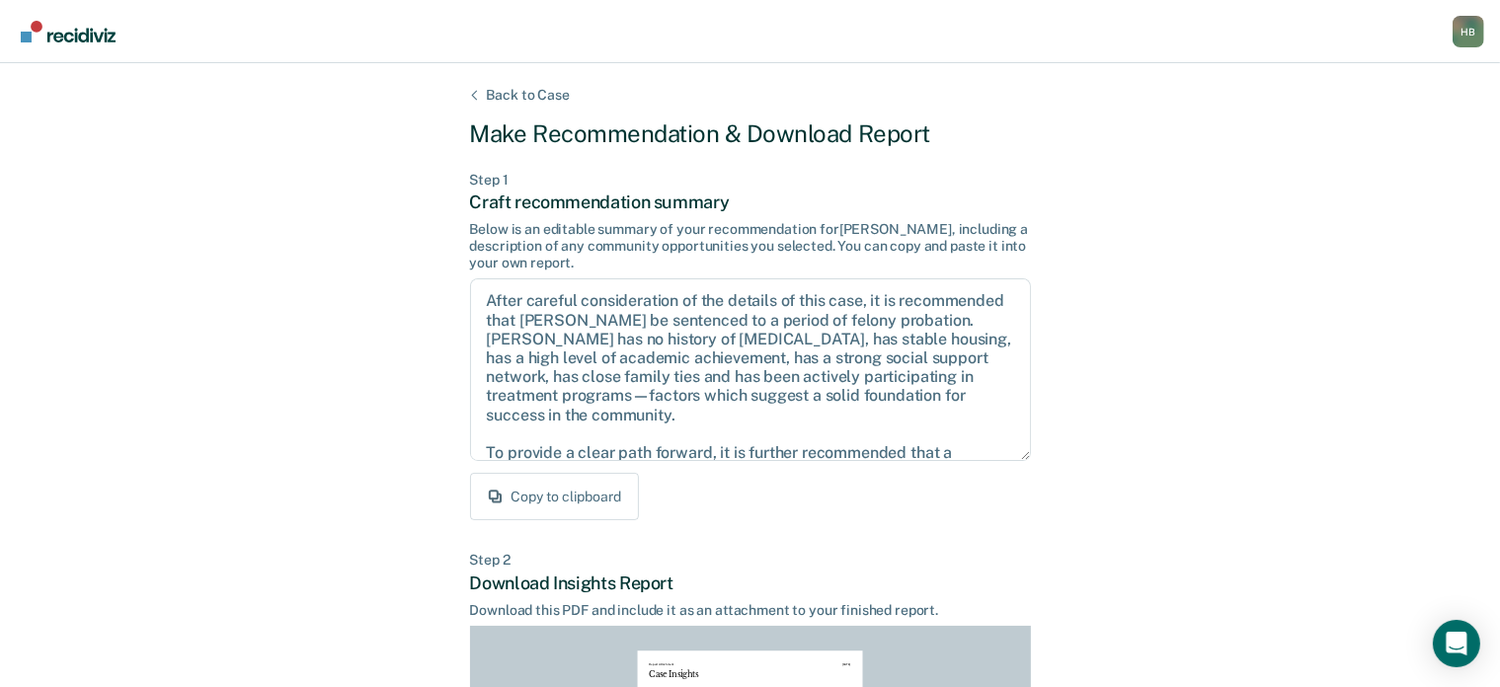
scroll to position [438, 0]
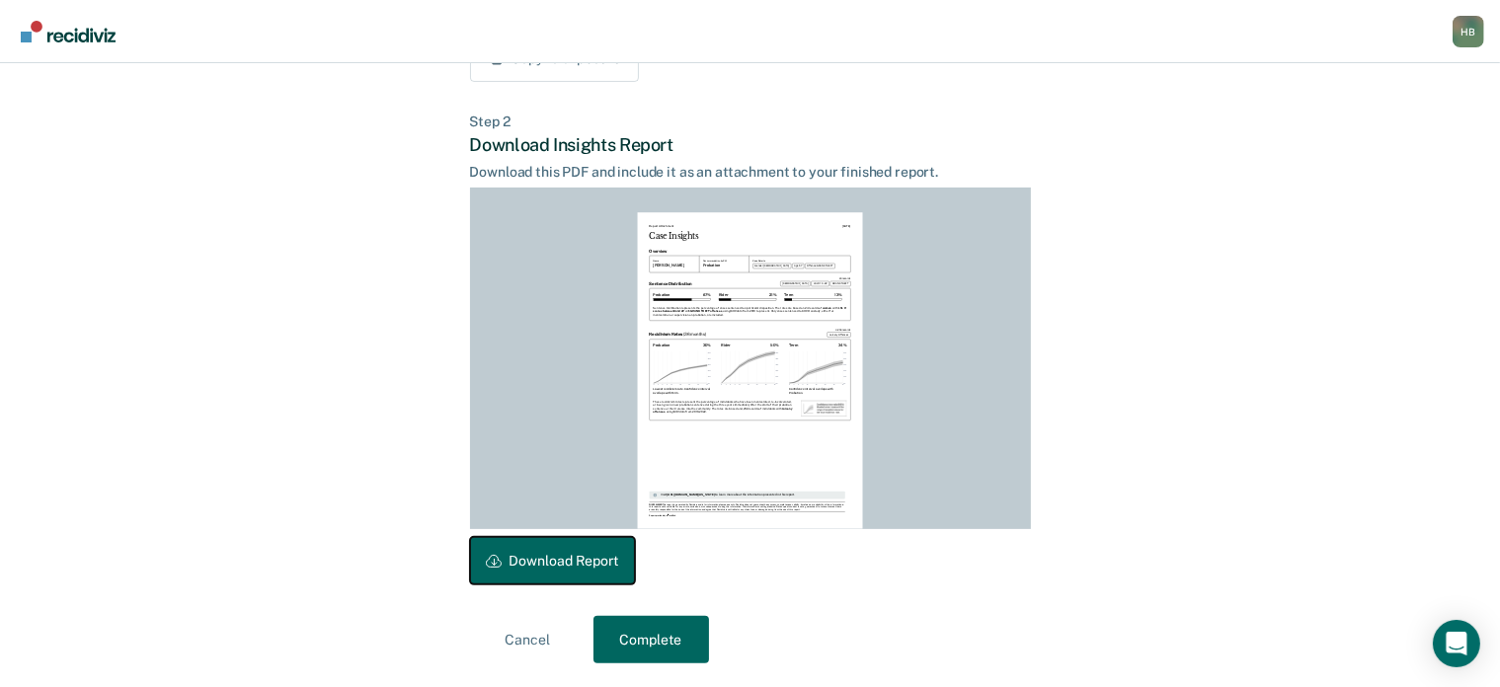
click at [583, 555] on button "Download Report" at bounding box center [552, 560] width 165 height 47
click at [675, 653] on button "Complete" at bounding box center [651, 639] width 116 height 47
